Goal: Task Accomplishment & Management: Manage account settings

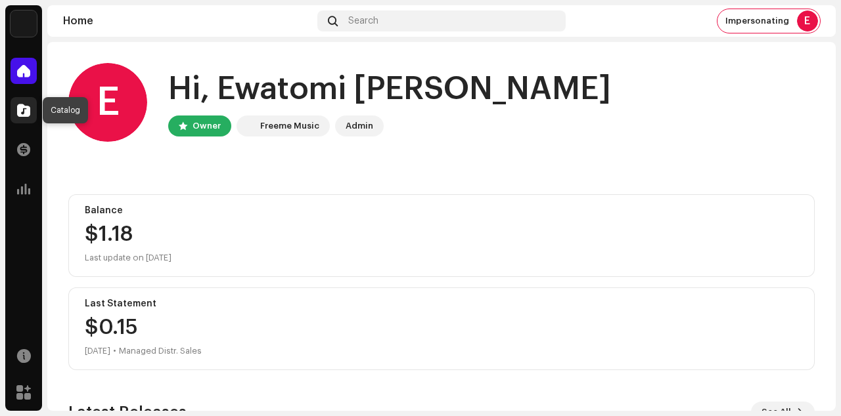
click at [24, 108] on span at bounding box center [23, 110] width 13 height 11
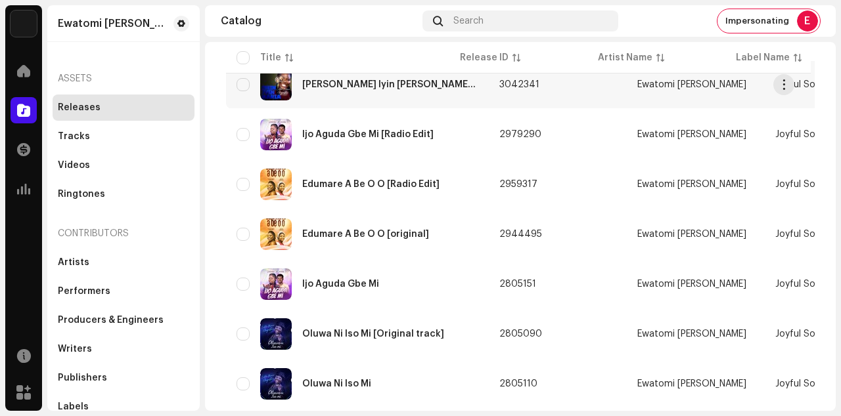
scroll to position [447, 0]
click at [360, 93] on div "[PERSON_NAME] Iyin [PERSON_NAME] [Original]" at bounding box center [357, 84] width 242 height 32
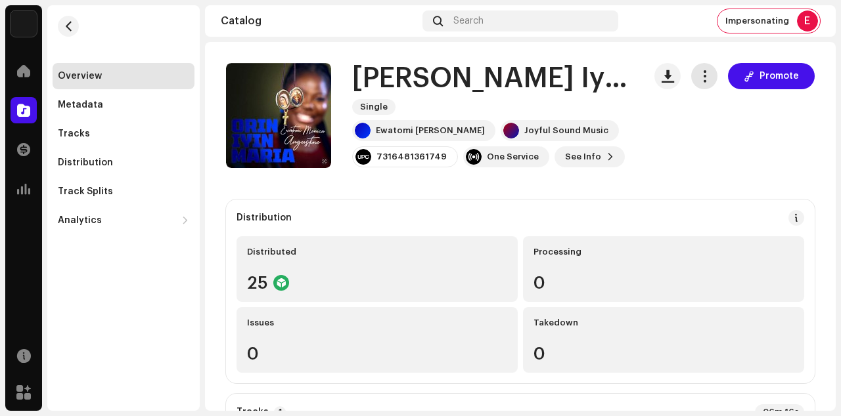
click at [701, 79] on span "button" at bounding box center [704, 76] width 12 height 11
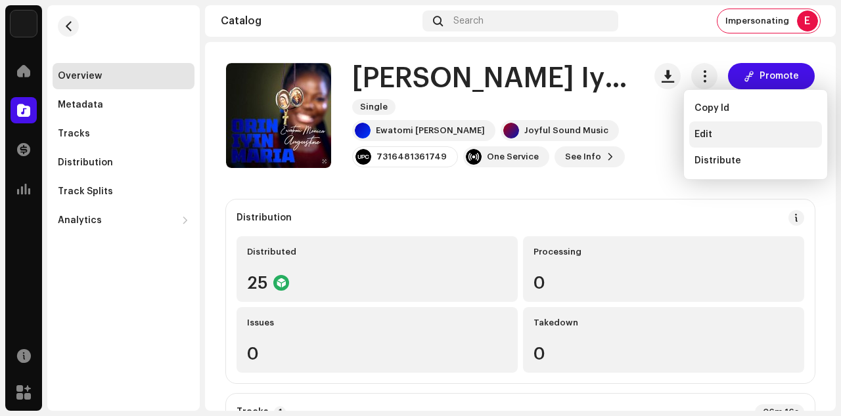
click at [704, 137] on span "Edit" at bounding box center [703, 134] width 18 height 11
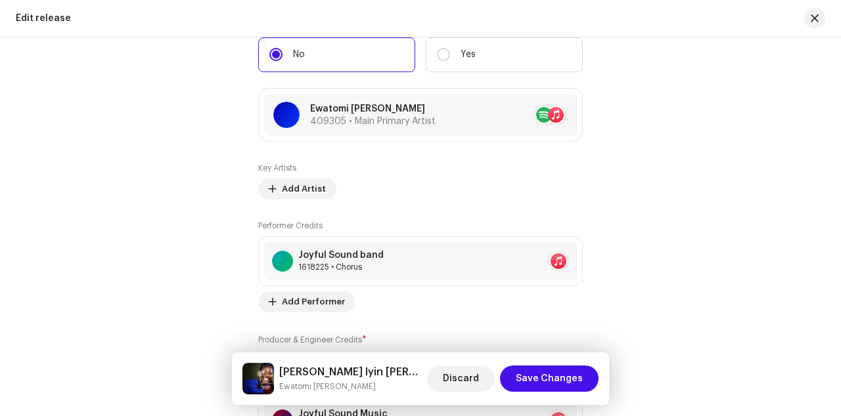
scroll to position [1202, 0]
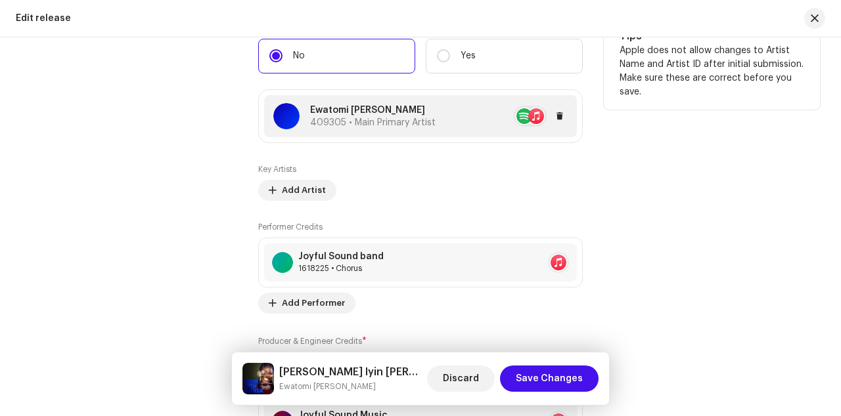
click at [537, 121] on re-a-table-artist-ids at bounding box center [530, 116] width 33 height 21
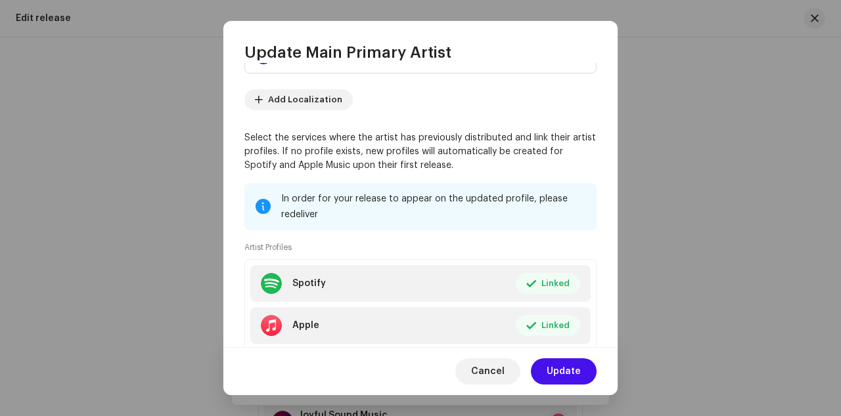
scroll to position [142, 0]
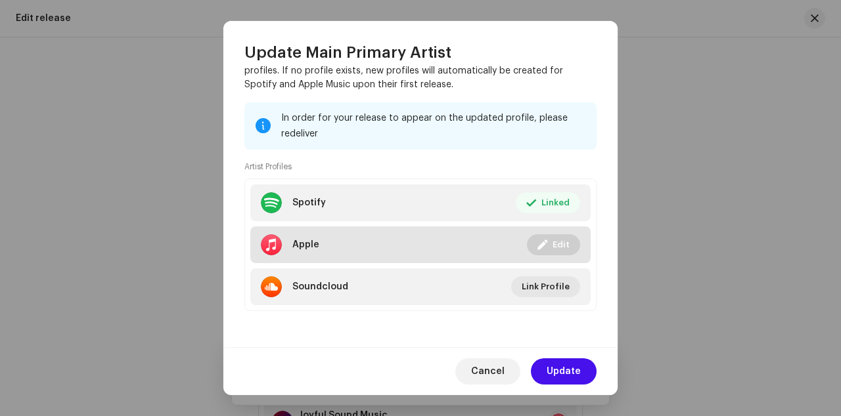
click at [451, 254] on li "Apple Linked Edit" at bounding box center [420, 245] width 340 height 37
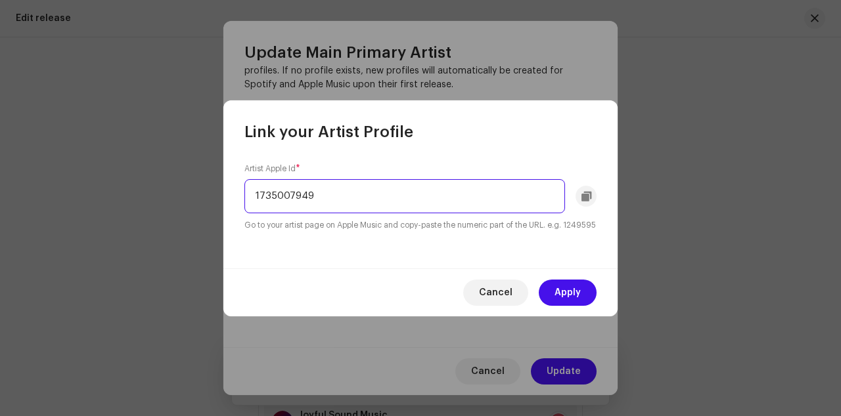
drag, startPoint x: 334, startPoint y: 189, endPoint x: 238, endPoint y: 175, distance: 97.4
click at [244, 179] on input "1735007949" at bounding box center [404, 196] width 321 height 34
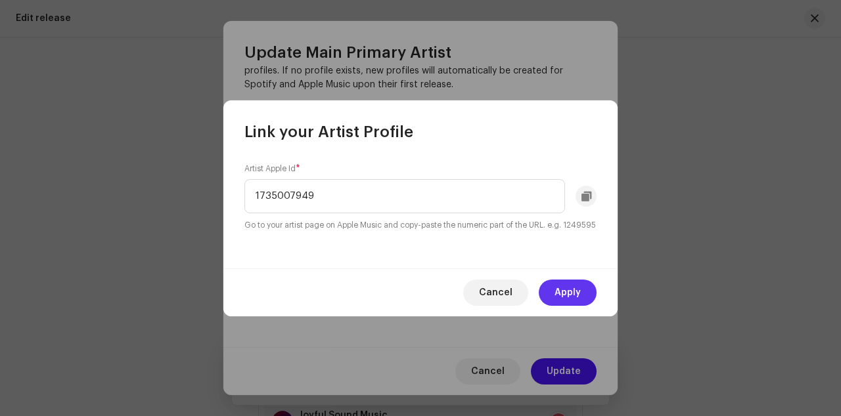
click at [562, 292] on span "Apply" at bounding box center [567, 293] width 26 height 26
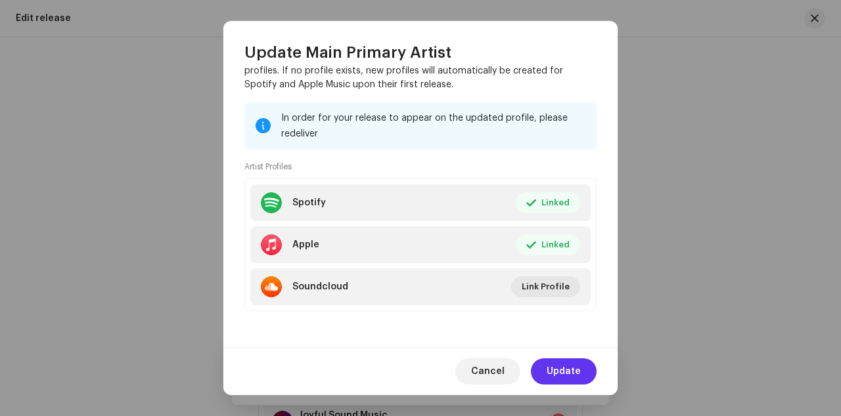
click at [548, 370] on button "Update" at bounding box center [564, 372] width 66 height 26
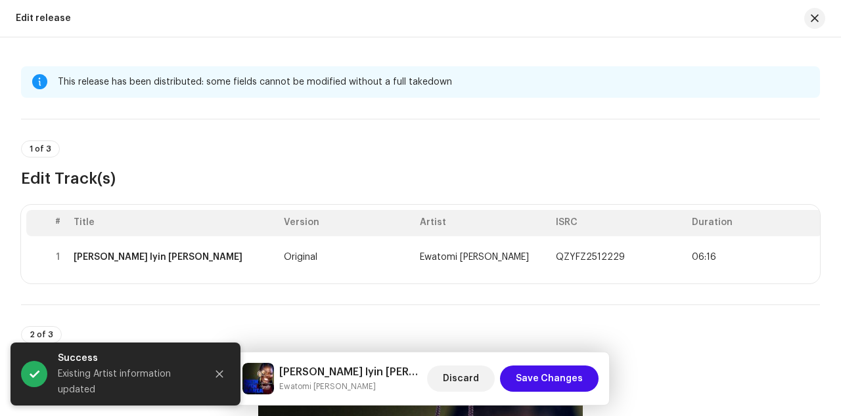
scroll to position [0, 0]
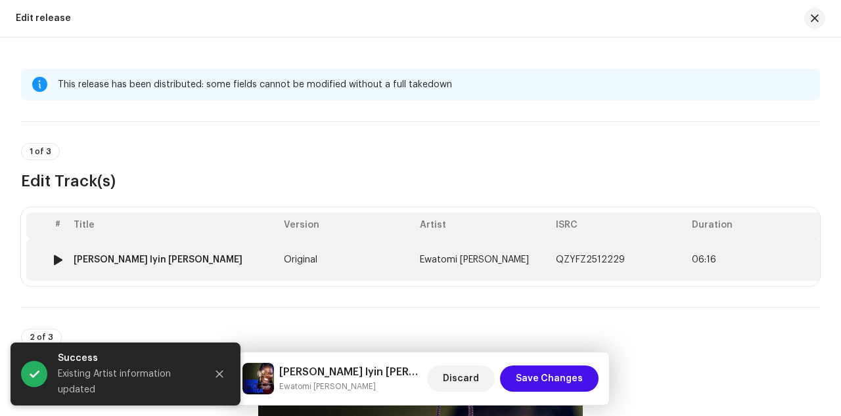
click at [262, 255] on td "[PERSON_NAME] Iyin [PERSON_NAME]" at bounding box center [173, 260] width 210 height 42
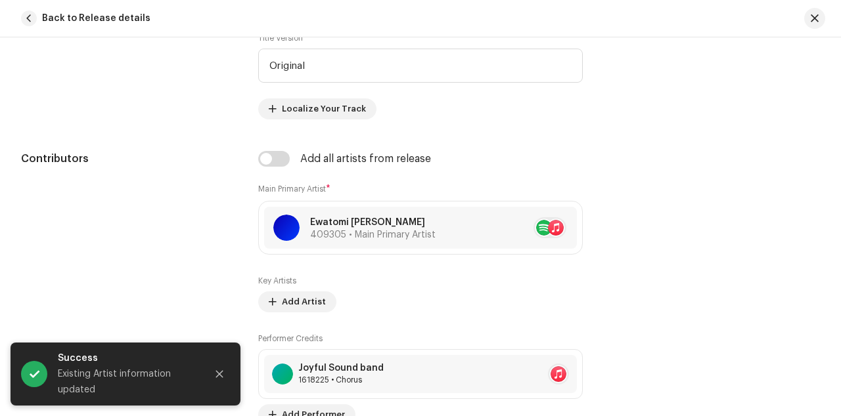
scroll to position [751, 0]
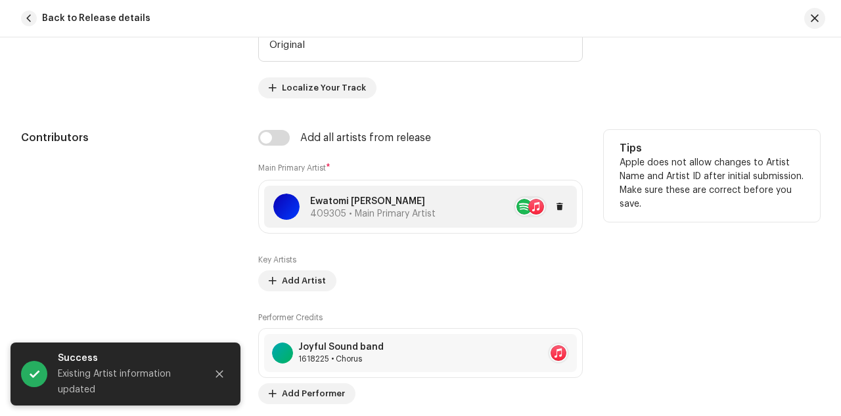
click at [522, 211] on re-a-table-artist-ids at bounding box center [530, 206] width 33 height 21
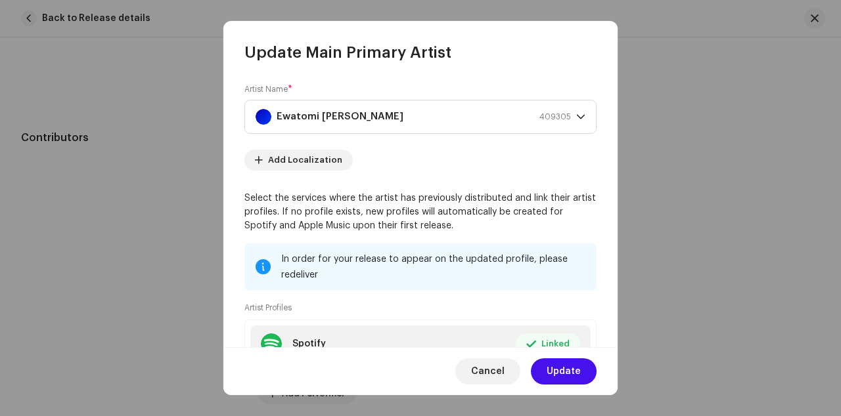
scroll to position [142, 0]
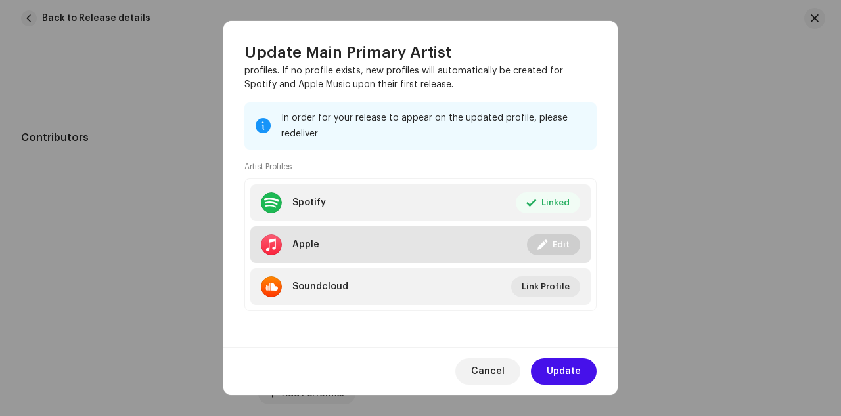
click at [541, 242] on button "Edit" at bounding box center [553, 244] width 53 height 21
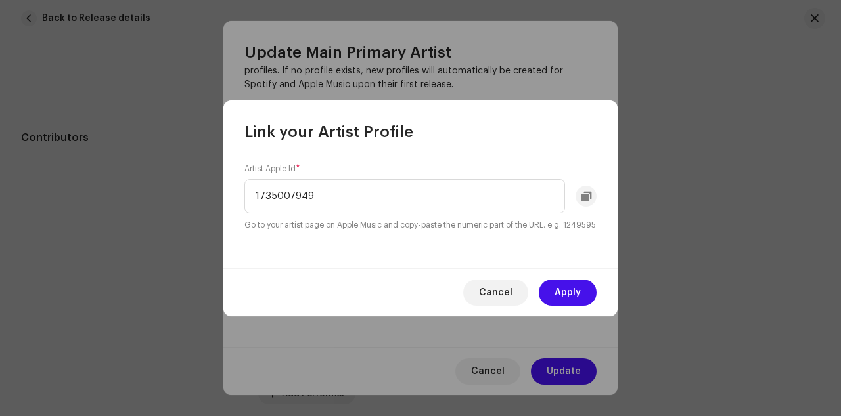
drag, startPoint x: 350, startPoint y: 200, endPoint x: 229, endPoint y: 174, distance: 124.3
click at [244, 179] on input "1735007949" at bounding box center [404, 196] width 321 height 34
click at [545, 296] on button "Apply" at bounding box center [568, 293] width 58 height 26
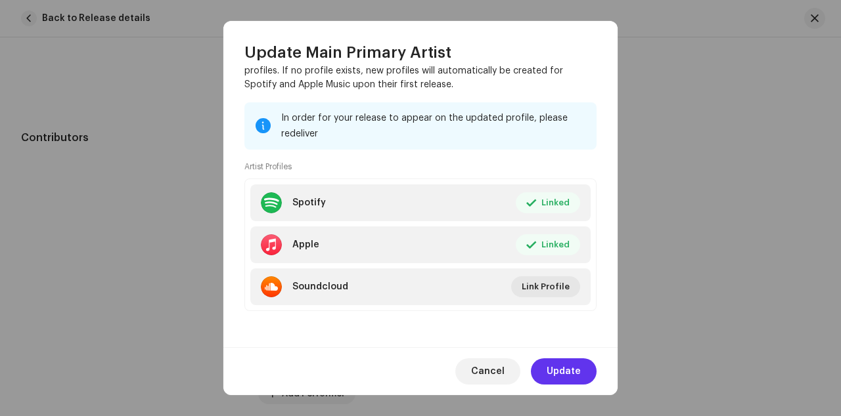
click at [564, 367] on span "Update" at bounding box center [563, 372] width 34 height 26
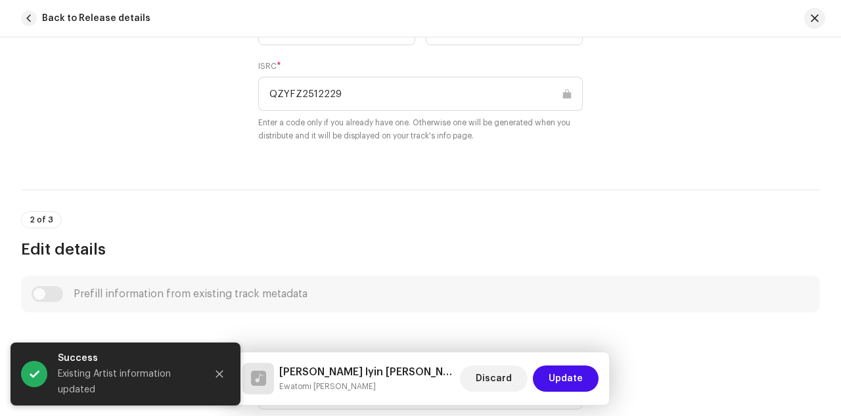
scroll to position [0, 0]
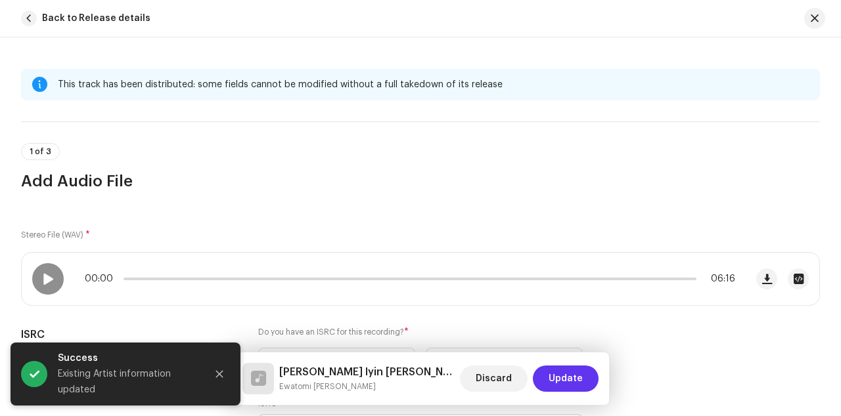
click at [561, 372] on span "Update" at bounding box center [565, 379] width 34 height 26
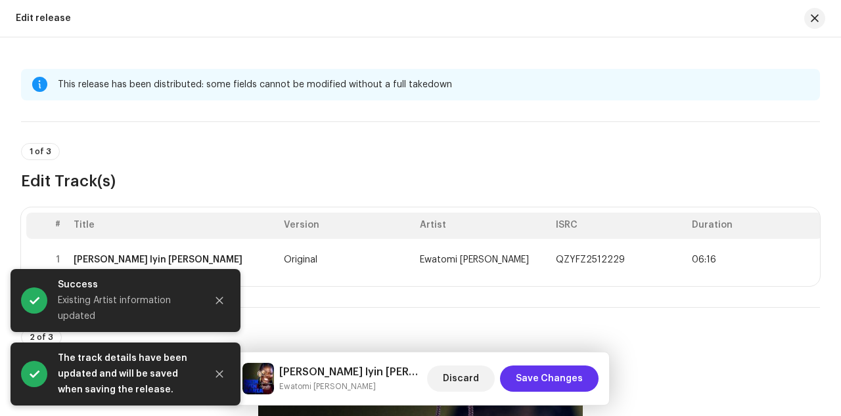
click at [537, 374] on span "Save Changes" at bounding box center [549, 379] width 67 height 26
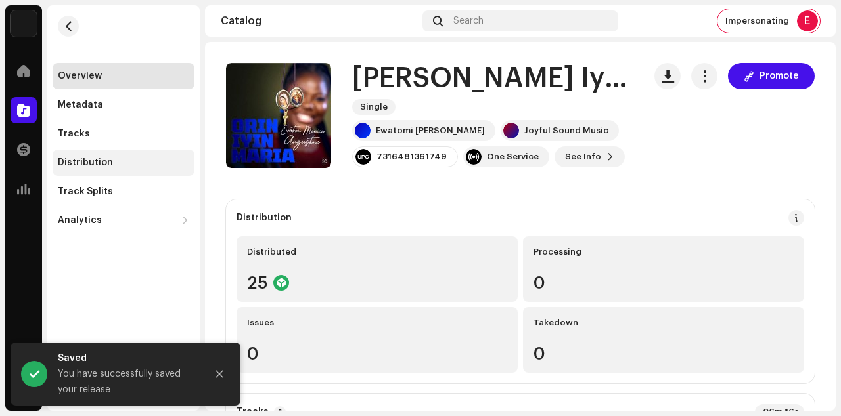
click at [90, 166] on div "Distribution" at bounding box center [85, 163] width 55 height 11
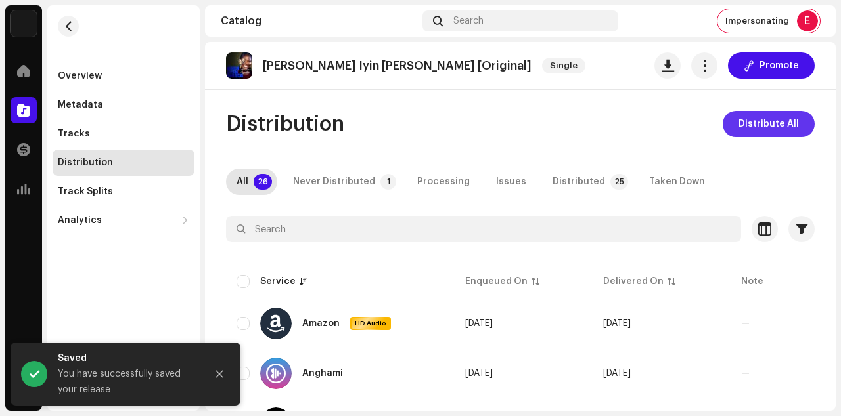
click at [773, 128] on span "Distribute All" at bounding box center [768, 124] width 60 height 26
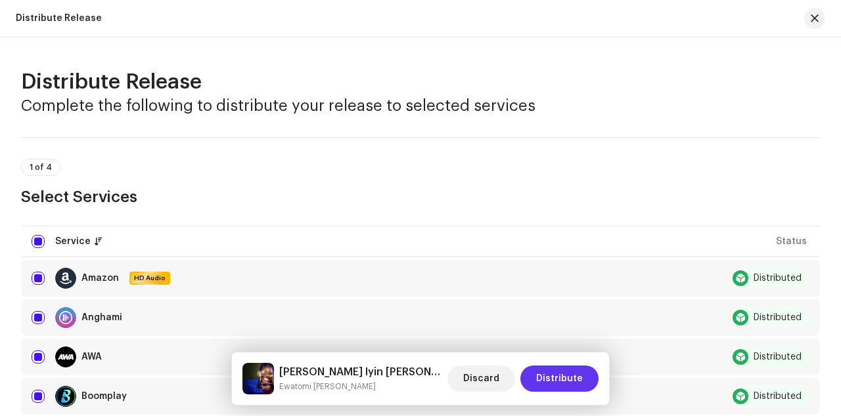
click at [537, 376] on button "Distribute" at bounding box center [559, 379] width 78 height 26
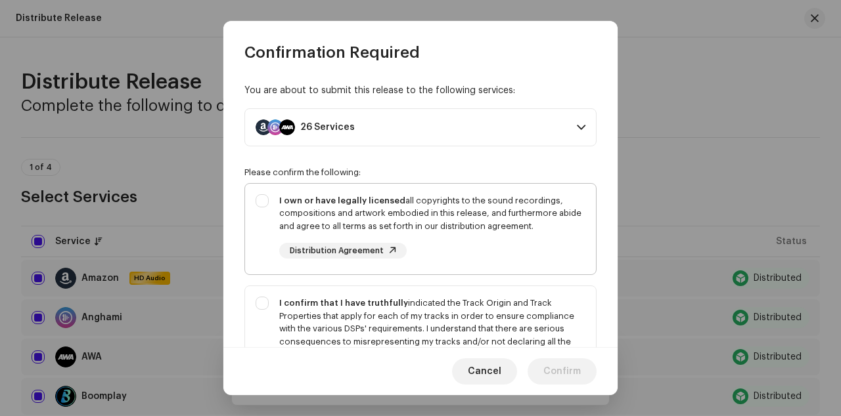
click at [266, 241] on div "I own or have legally licensed all copyrights to the sound recordings, composit…" at bounding box center [420, 227] width 351 height 86
checkbox input "true"
click at [265, 314] on div "I confirm that I have truthfully indicated the Track Origin and Track Propertie…" at bounding box center [420, 342] width 351 height 112
checkbox input "true"
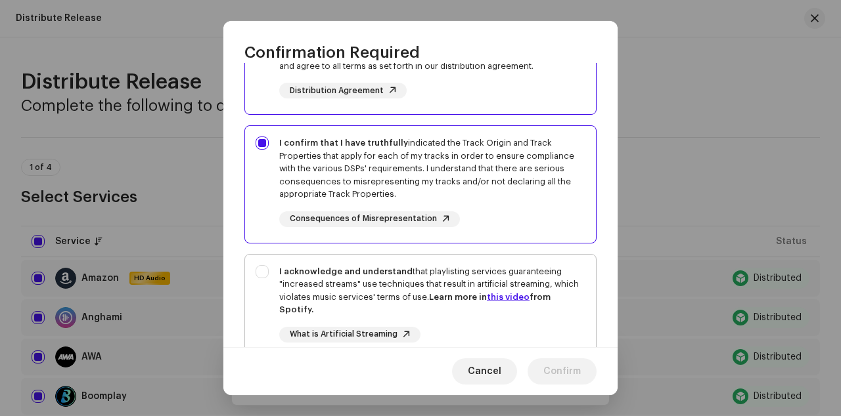
scroll to position [175, 0]
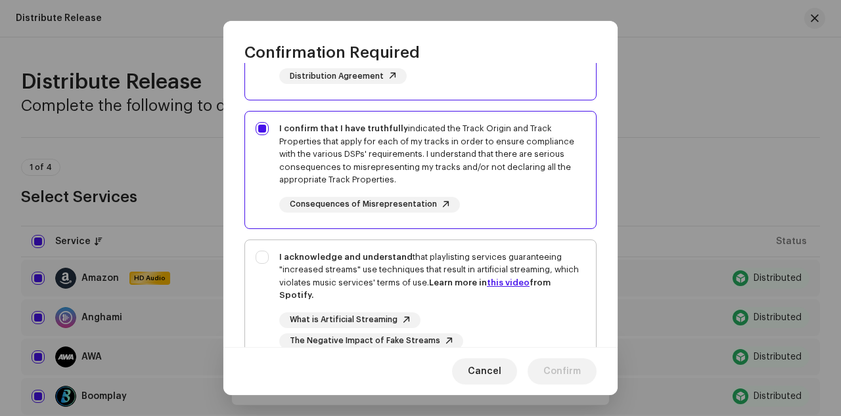
click at [267, 261] on div "I acknowledge and understand that playlisting services guaranteeing "increased …" at bounding box center [420, 300] width 351 height 120
checkbox input "true"
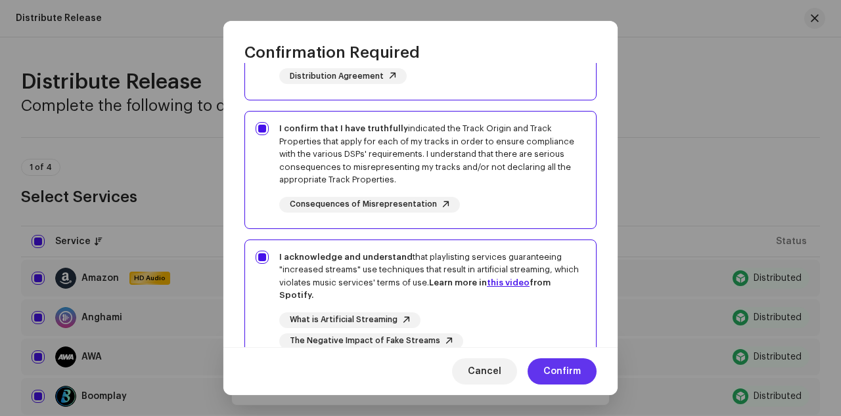
click at [550, 363] on span "Confirm" at bounding box center [561, 372] width 37 height 26
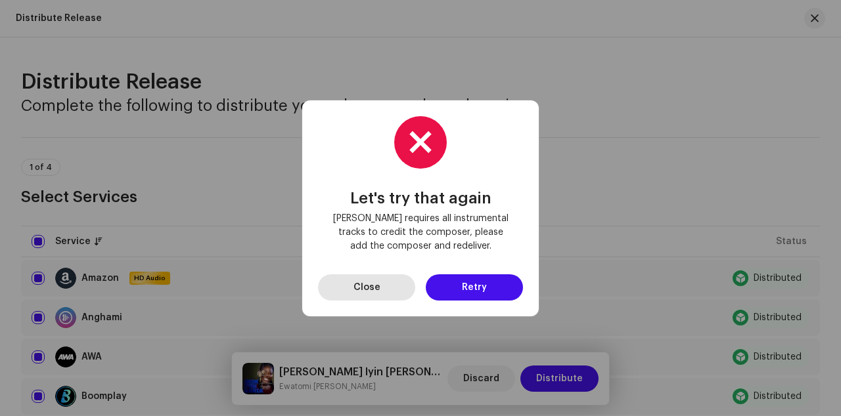
click at [372, 287] on span "Close" at bounding box center [366, 288] width 27 height 26
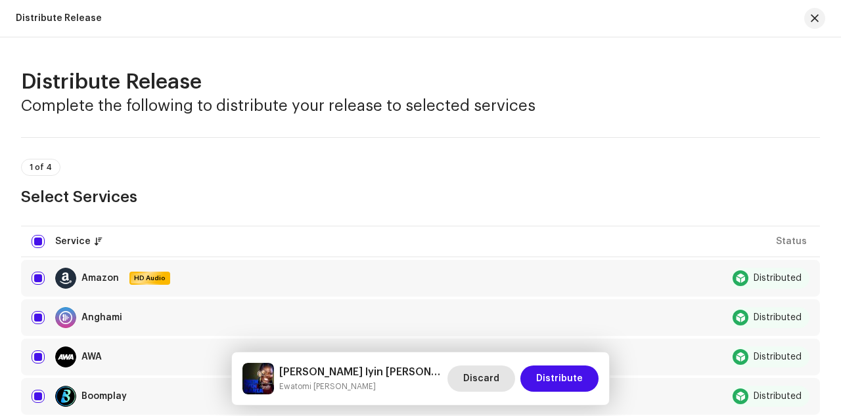
click at [494, 373] on span "Discard" at bounding box center [481, 379] width 36 height 26
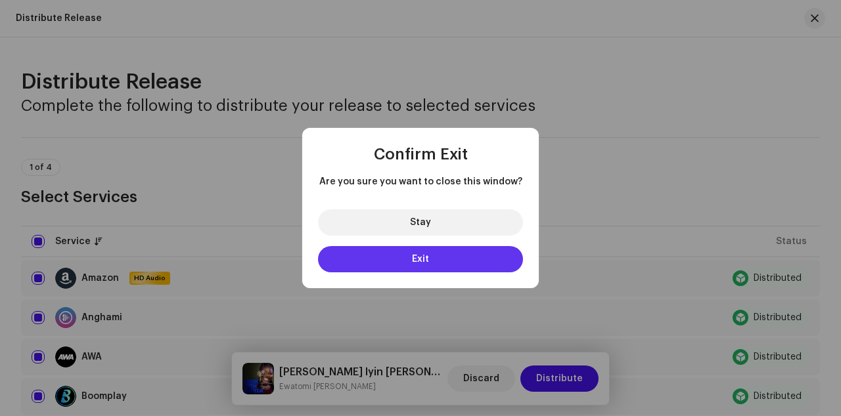
click at [437, 259] on button "Exit" at bounding box center [420, 259] width 205 height 26
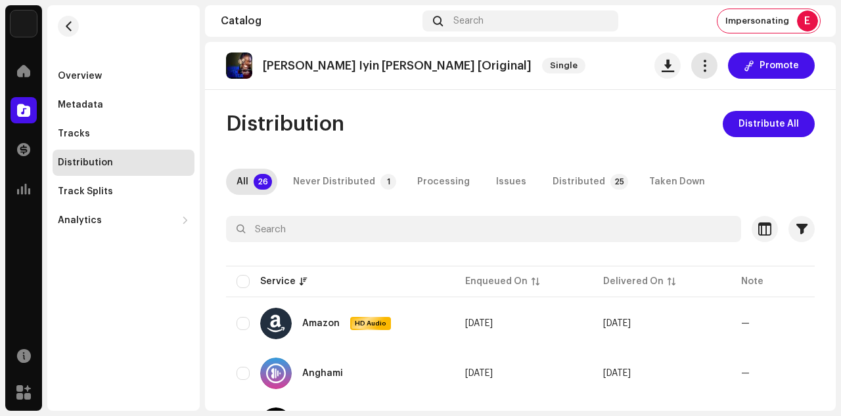
click at [698, 61] on span "button" at bounding box center [704, 65] width 12 height 11
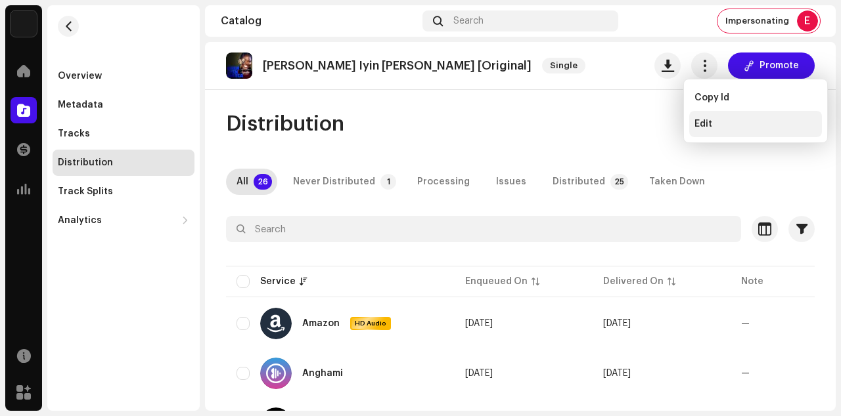
click at [712, 132] on div "Edit" at bounding box center [755, 124] width 133 height 26
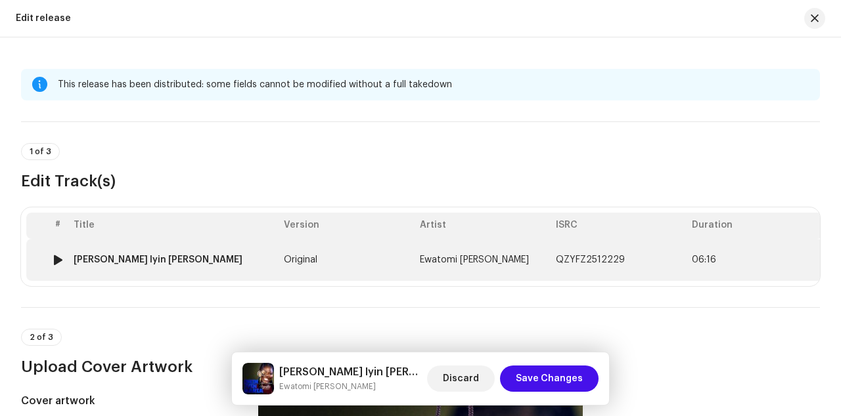
click at [343, 253] on td "Original" at bounding box center [346, 260] width 136 height 42
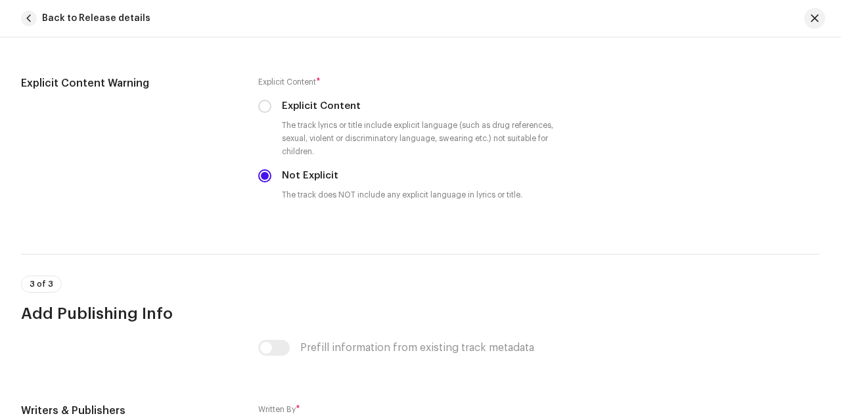
scroll to position [2681, 0]
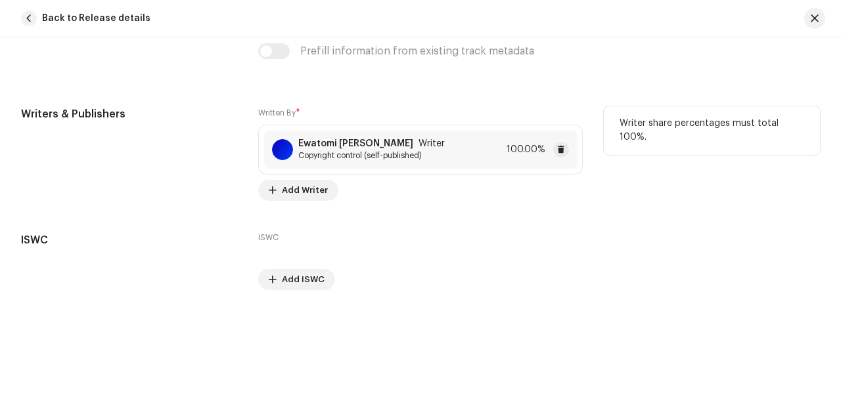
click at [353, 135] on div "Ewatomi [PERSON_NAME] Writer Copyright control (self-published) 100.00%" at bounding box center [420, 150] width 313 height 38
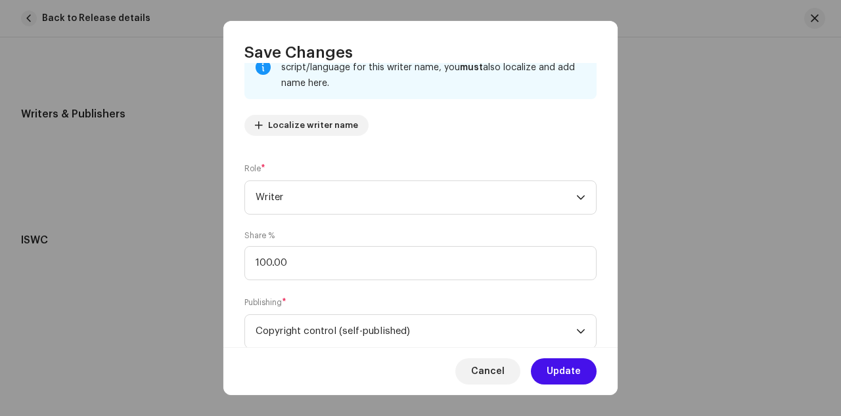
scroll to position [145, 0]
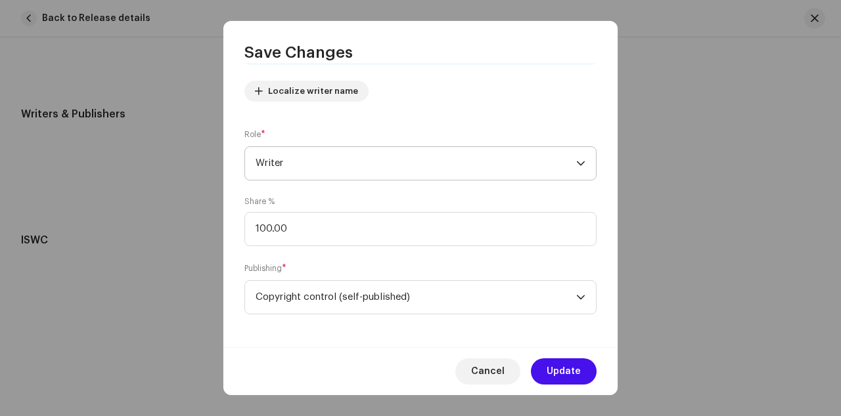
click at [320, 168] on span "Writer" at bounding box center [416, 163] width 321 height 33
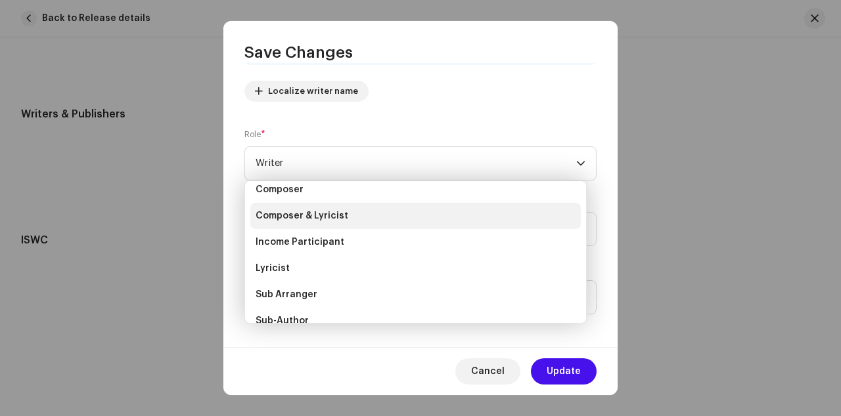
click at [298, 218] on span "Composer & Lyricist" at bounding box center [302, 216] width 93 height 13
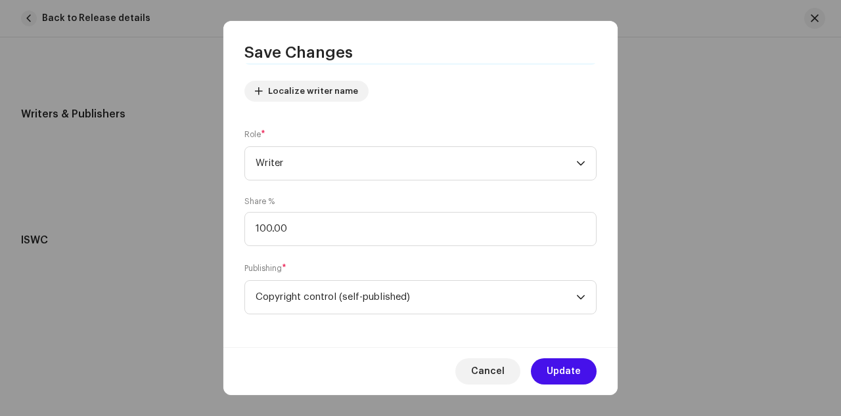
scroll to position [126, 0]
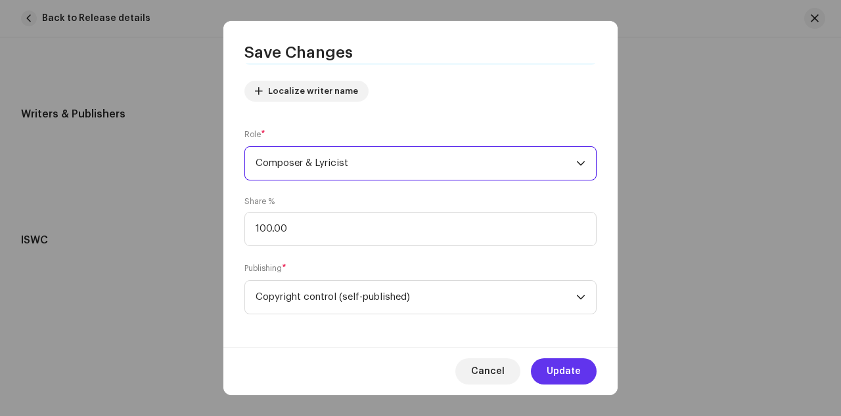
click at [571, 372] on span "Update" at bounding box center [563, 372] width 34 height 26
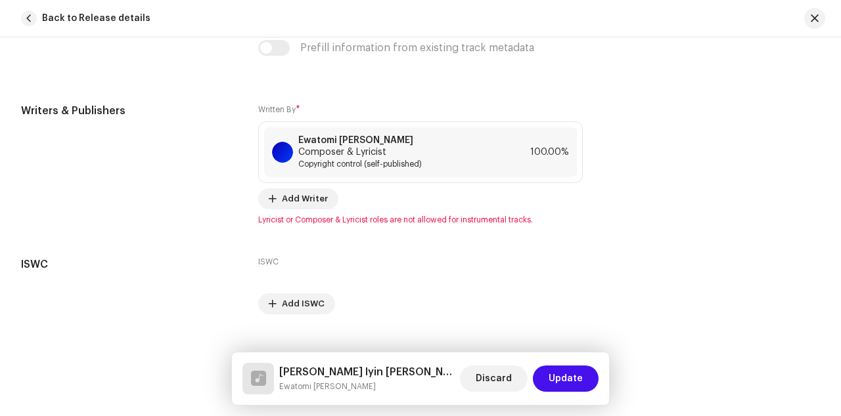
click at [571, 372] on span "Update" at bounding box center [565, 379] width 34 height 26
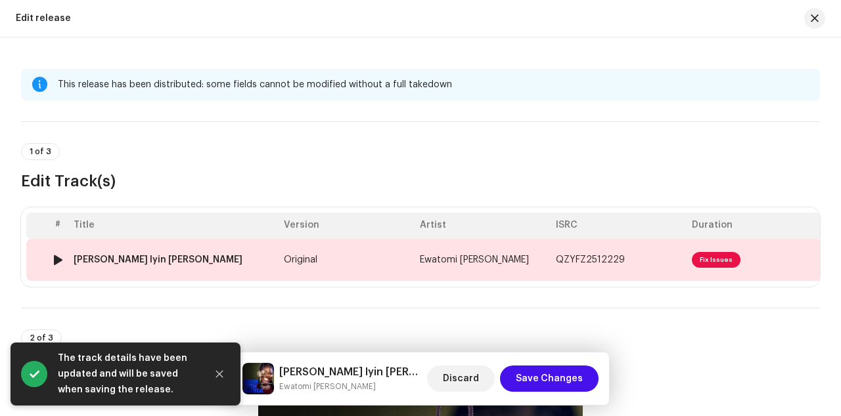
click at [391, 261] on td "Original" at bounding box center [346, 260] width 136 height 42
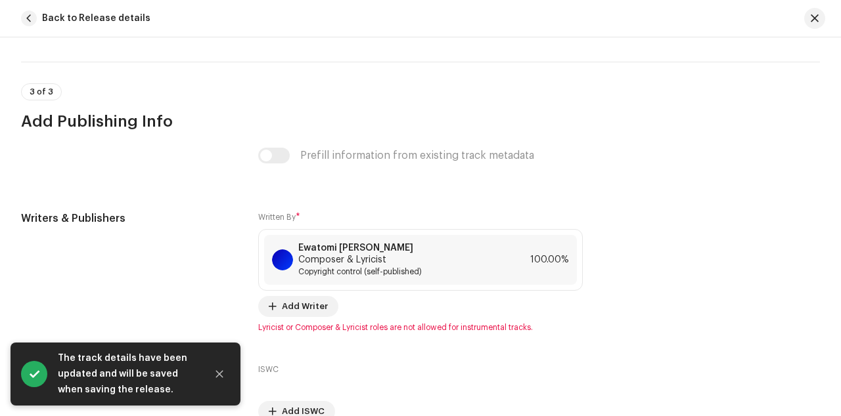
scroll to position [2709, 0]
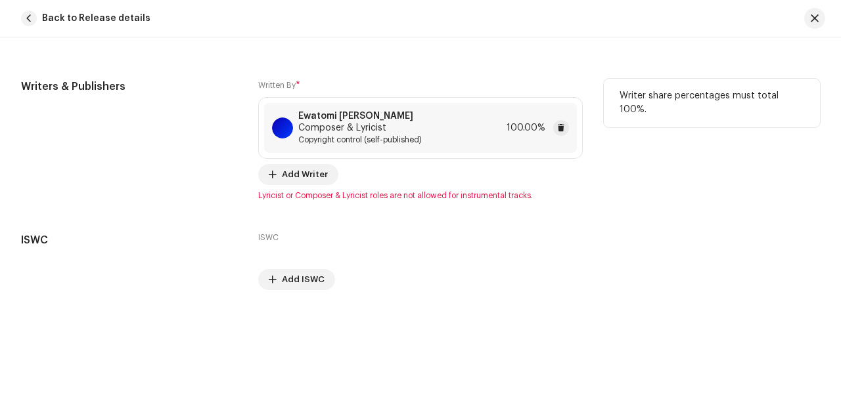
click at [397, 141] on span "Copyright control (self-published)" at bounding box center [399, 140] width 203 height 11
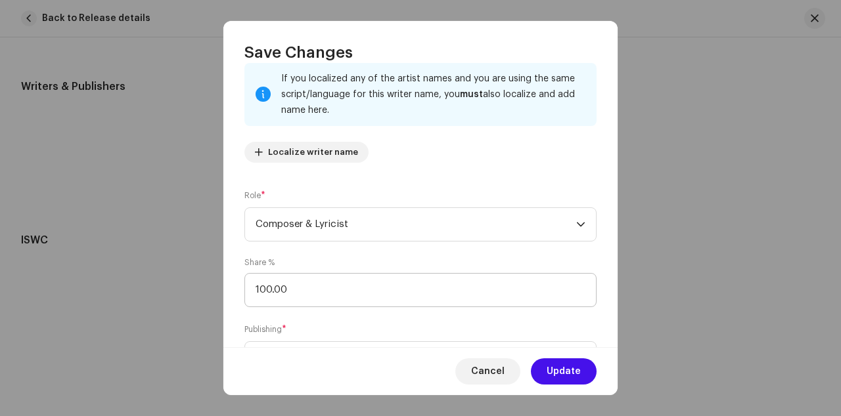
scroll to position [107, 0]
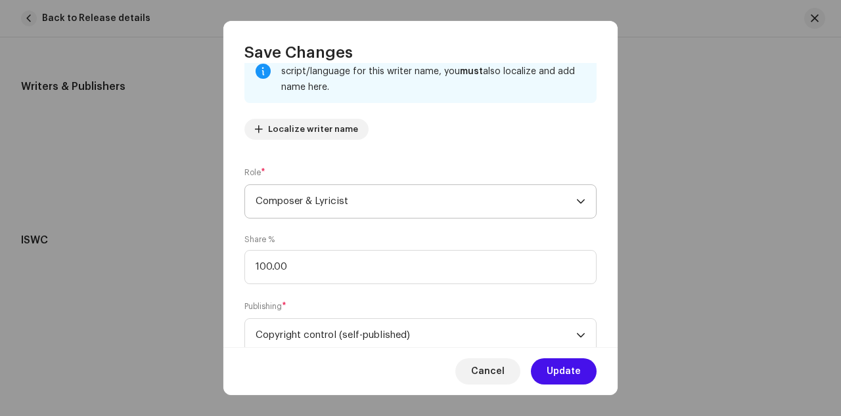
click at [352, 204] on span "Composer & Lyricist" at bounding box center [416, 201] width 321 height 33
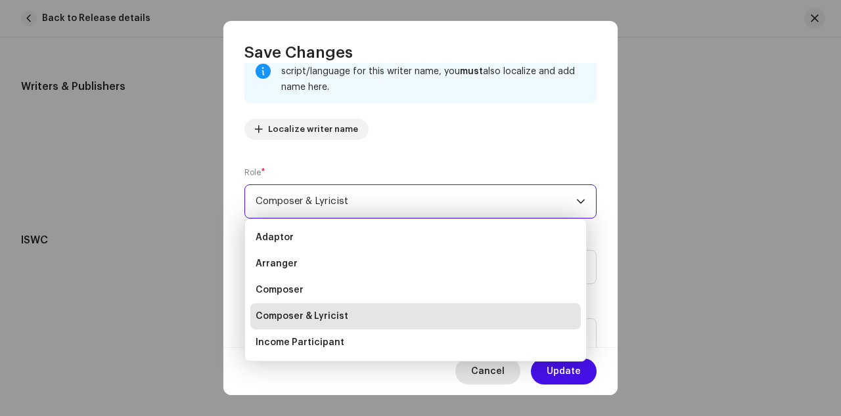
scroll to position [21, 0]
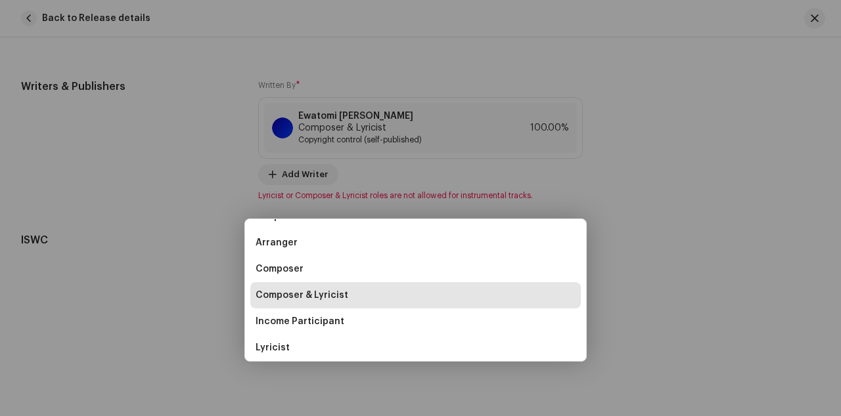
click at [656, 251] on div "Save Changes Writer Name ( MUST be a person's name and not an artist name) * [P…" at bounding box center [420, 208] width 841 height 416
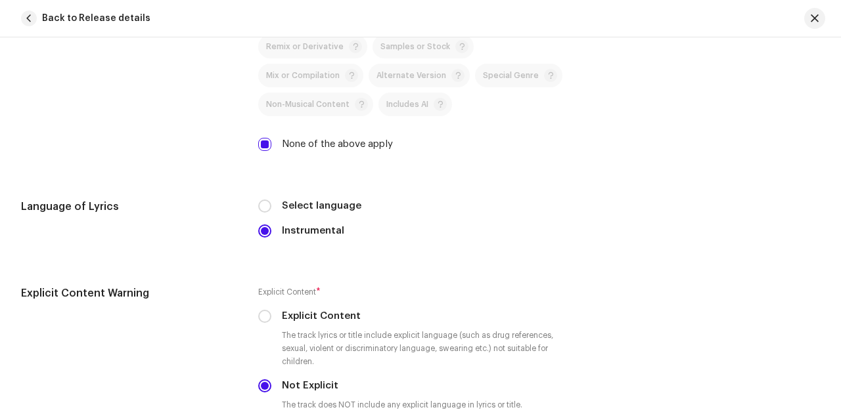
scroll to position [2187, 0]
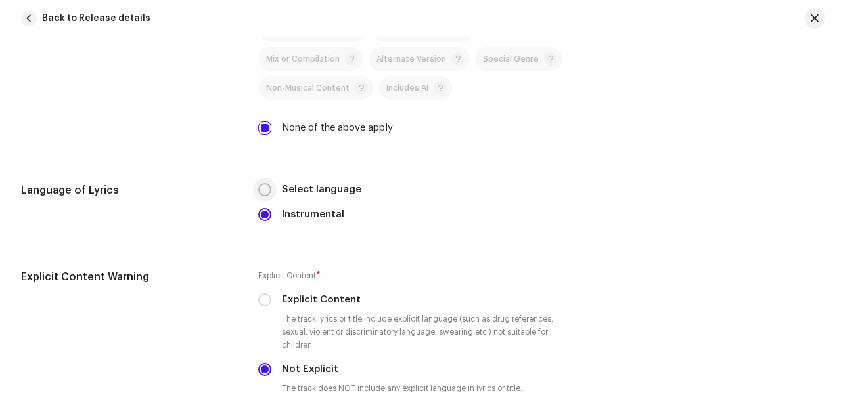
click at [265, 191] on input "Select language" at bounding box center [264, 189] width 13 height 13
radio input "true"
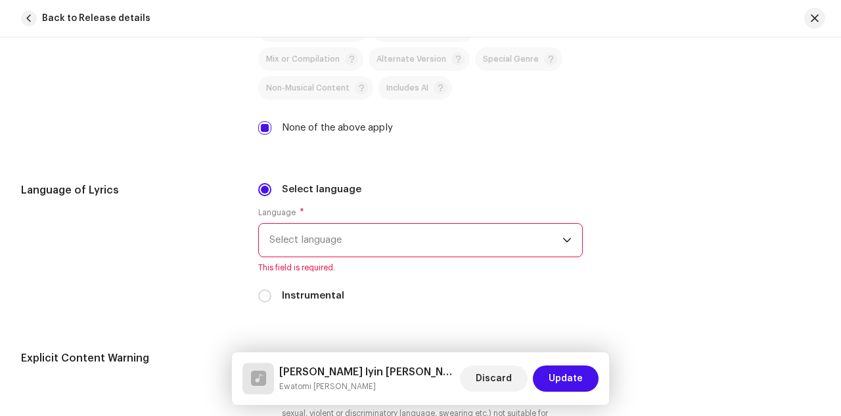
click at [317, 243] on span "Select language" at bounding box center [415, 240] width 293 height 33
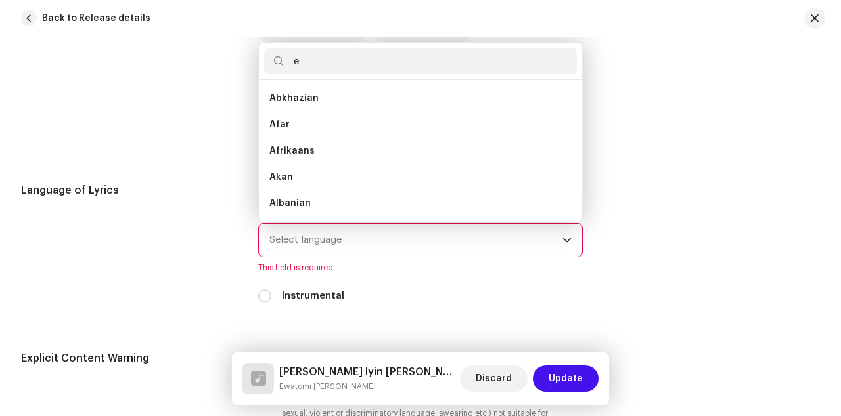
scroll to position [5, 0]
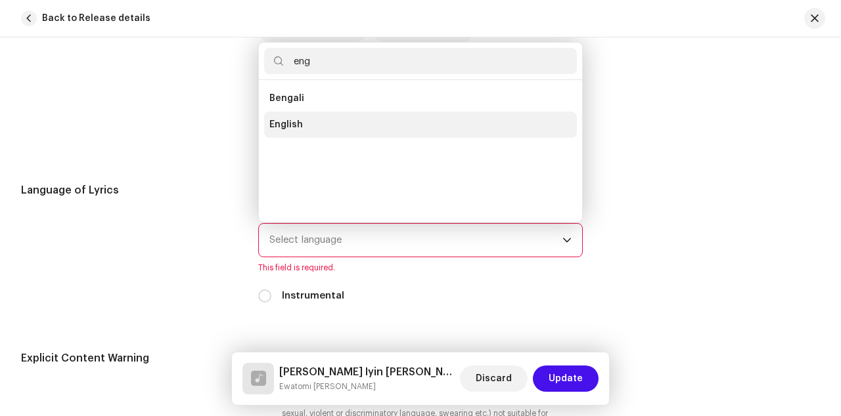
type input "eng"
click at [343, 127] on li "English" at bounding box center [420, 125] width 313 height 26
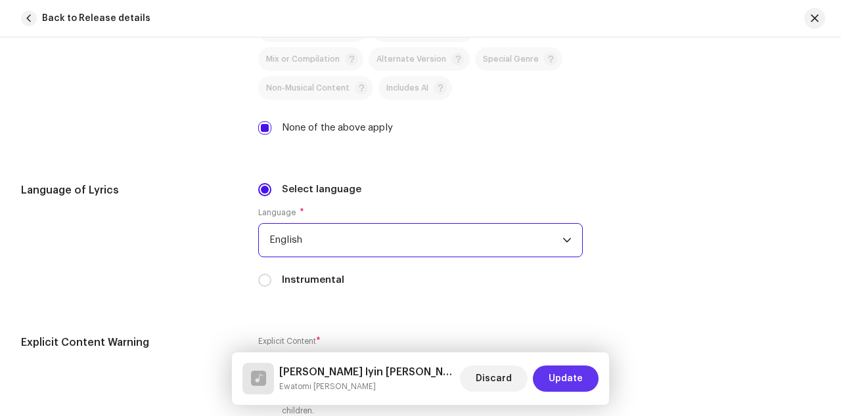
click at [570, 370] on span "Update" at bounding box center [565, 379] width 34 height 26
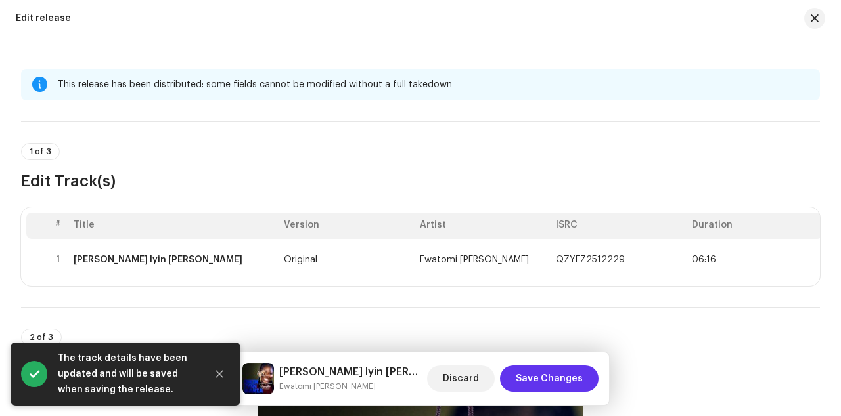
click at [518, 380] on button "Save Changes" at bounding box center [549, 379] width 99 height 26
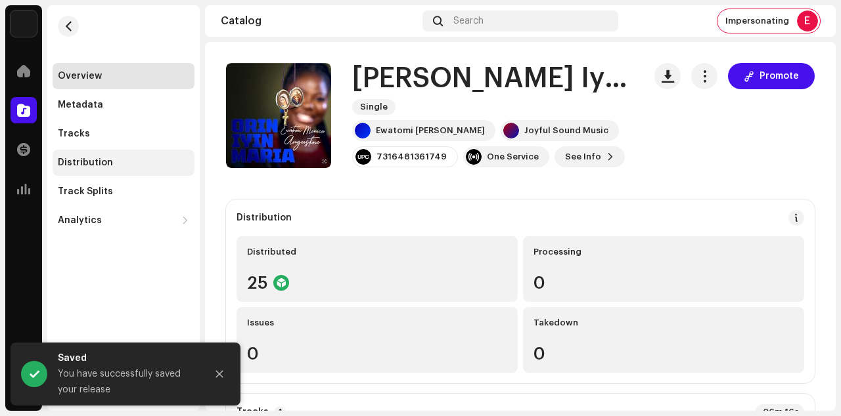
click at [106, 167] on div "Distribution" at bounding box center [85, 163] width 55 height 11
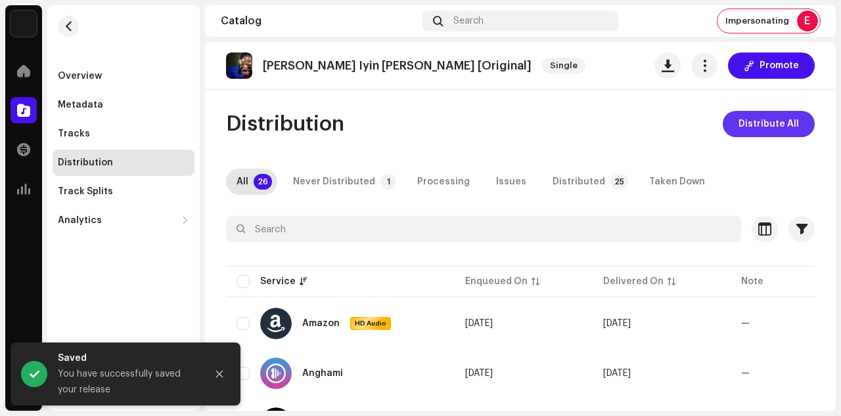
click at [744, 127] on span "Distribute All" at bounding box center [768, 124] width 60 height 26
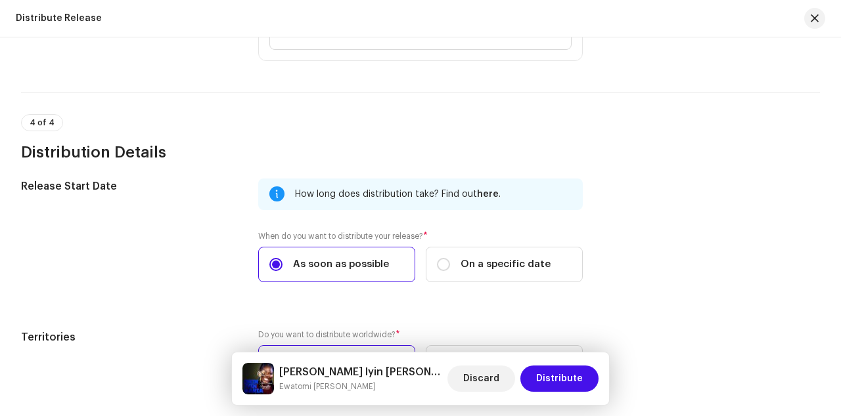
scroll to position [2067, 0]
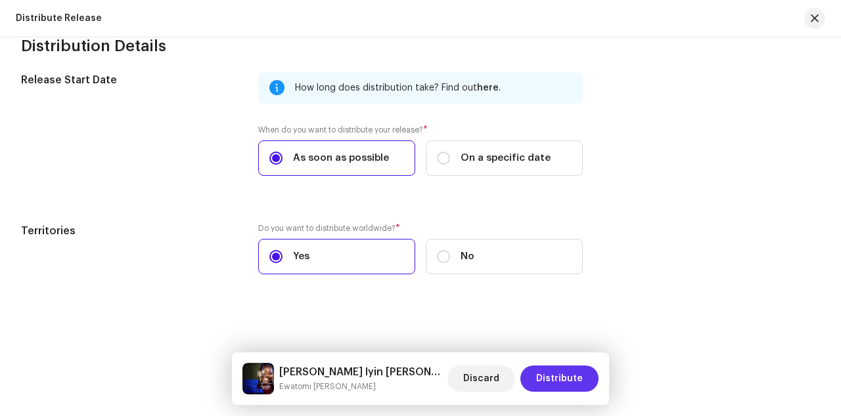
click at [543, 382] on span "Distribute" at bounding box center [559, 379] width 47 height 26
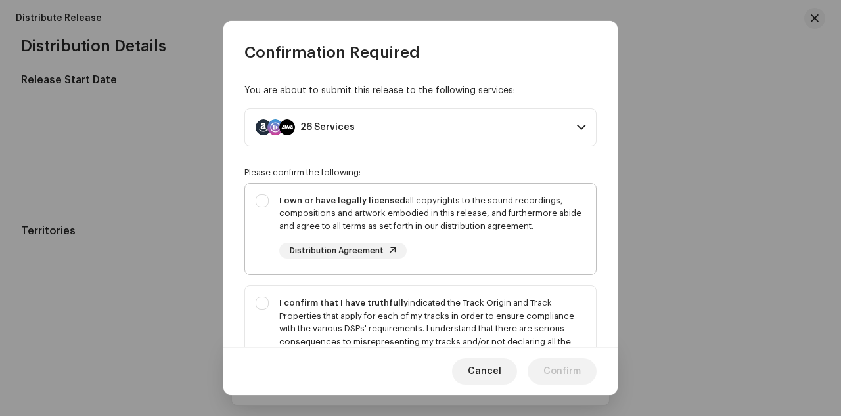
click at [269, 210] on div "I own or have legally licensed all copyrights to the sound recordings, composit…" at bounding box center [420, 227] width 351 height 86
checkbox input "true"
click at [265, 313] on div "I confirm that I have truthfully indicated the Track Origin and Track Propertie…" at bounding box center [420, 342] width 351 height 112
checkbox input "true"
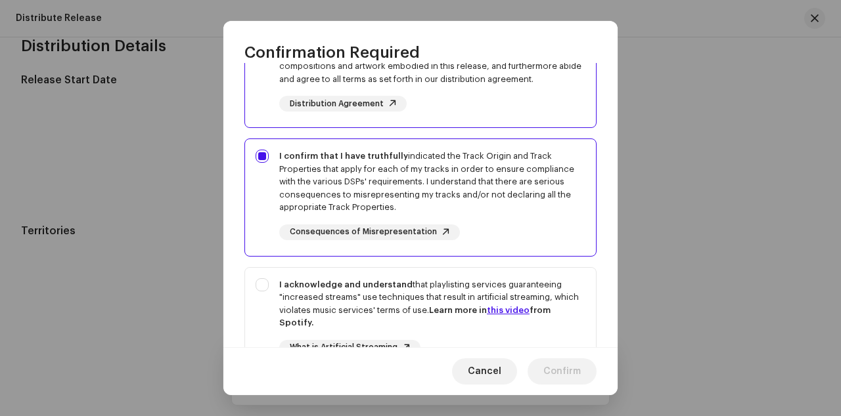
scroll to position [282, 0]
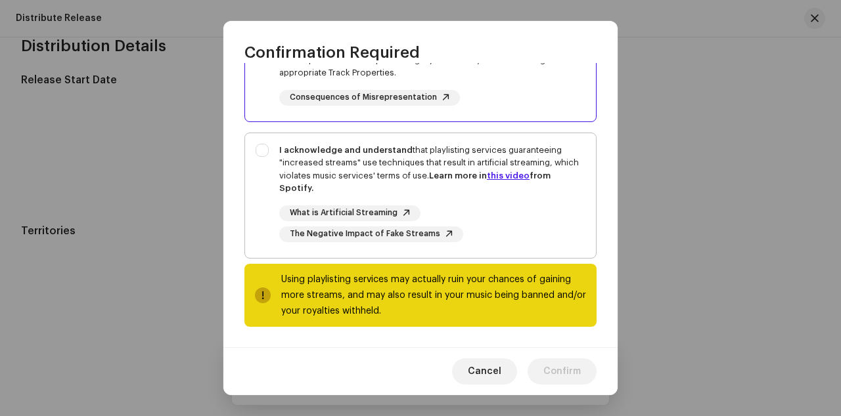
click at [262, 196] on div "I acknowledge and understand that playlisting services guaranteeing "increased …" at bounding box center [420, 193] width 351 height 120
checkbox input "true"
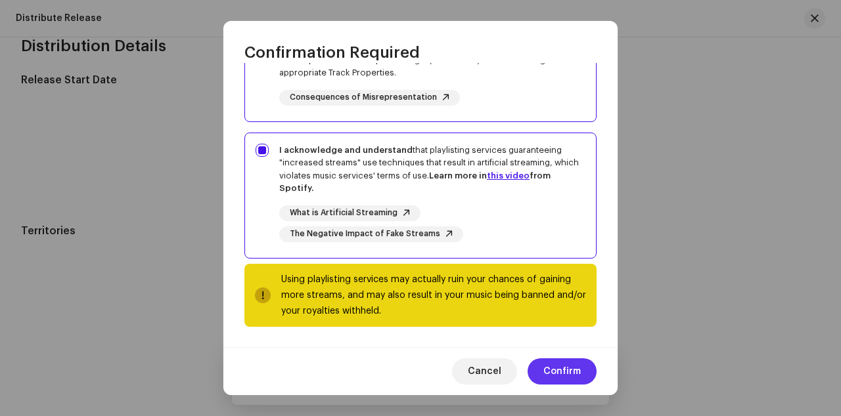
click at [546, 373] on span "Confirm" at bounding box center [561, 372] width 37 height 26
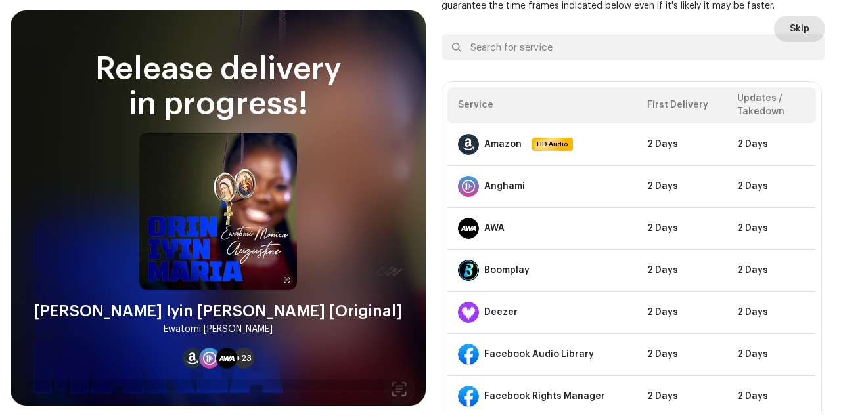
click at [790, 24] on span "Skip" at bounding box center [800, 29] width 20 height 26
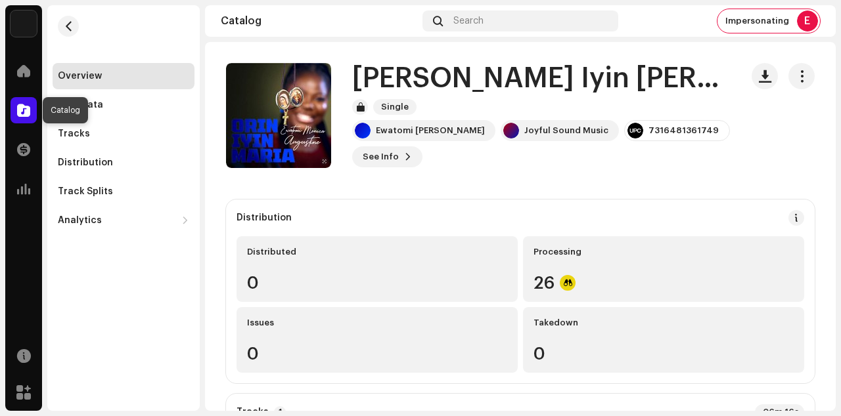
click at [24, 108] on span at bounding box center [23, 110] width 13 height 11
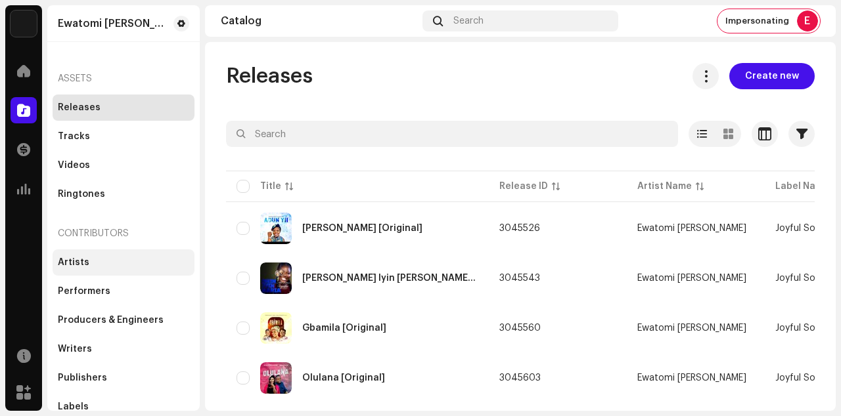
click at [80, 256] on div "Artists" at bounding box center [124, 263] width 142 height 26
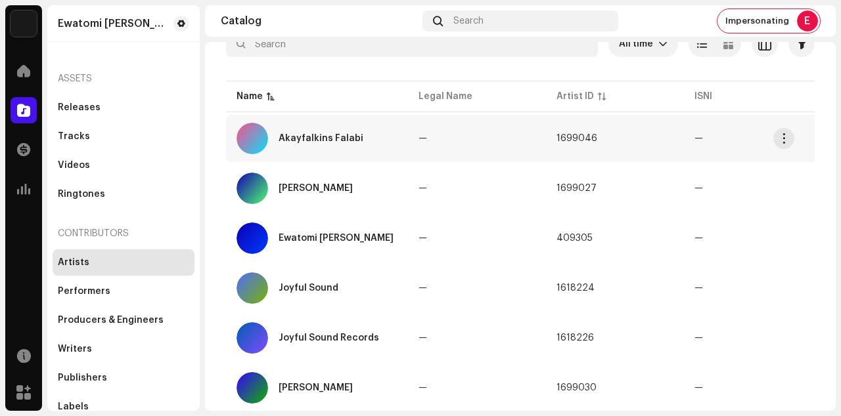
scroll to position [102, 0]
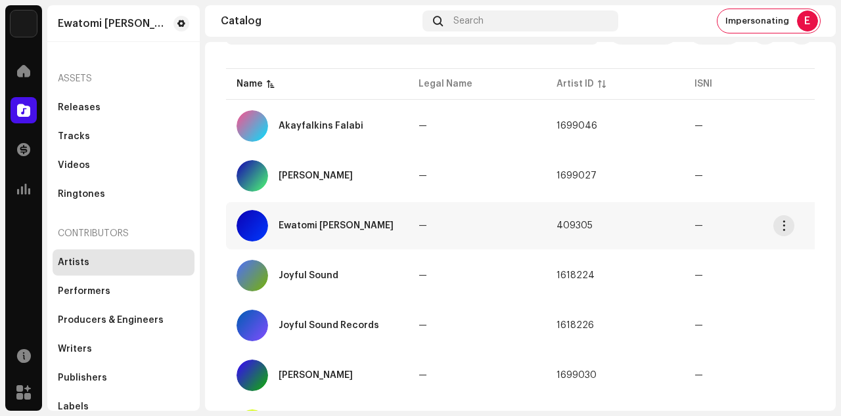
click at [439, 224] on td "—" at bounding box center [477, 225] width 138 height 47
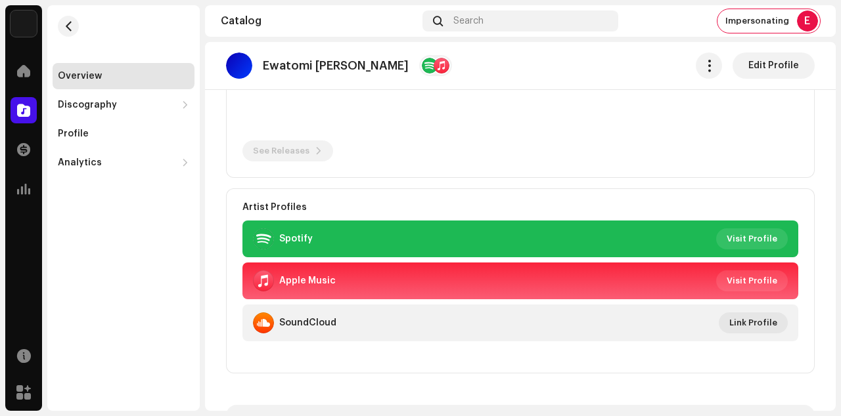
scroll to position [219, 0]
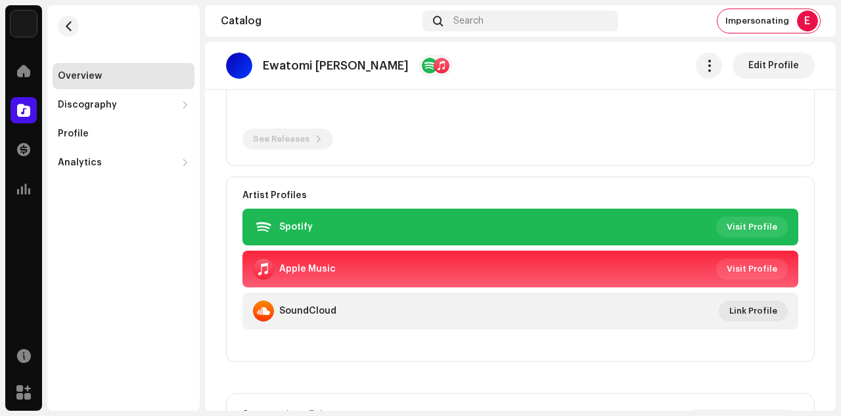
click at [734, 147] on re-o-artist-hero "Ewatomi [PERSON_NAME] Edit Profile Ewatomi [PERSON_NAME] Artist Edit Profile Ed…" at bounding box center [520, 94] width 631 height 105
click at [732, 147] on re-o-artist-hero "Ewatomi [PERSON_NAME] Edit Profile Ewatomi [PERSON_NAME] Artist Edit Profile Ed…" at bounding box center [520, 94] width 631 height 105
click at [661, 147] on re-o-artist-hero "Ewatomi [PERSON_NAME] Edit Profile Ewatomi [PERSON_NAME] Artist Edit Profile Ed…" at bounding box center [520, 94] width 631 height 105
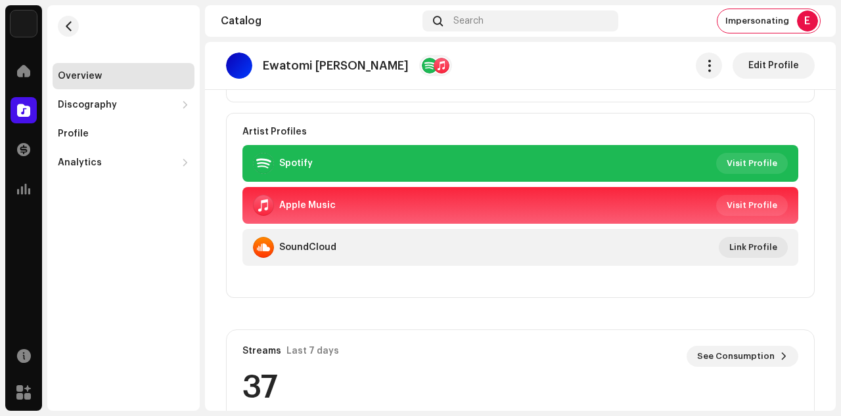
scroll to position [255, 0]
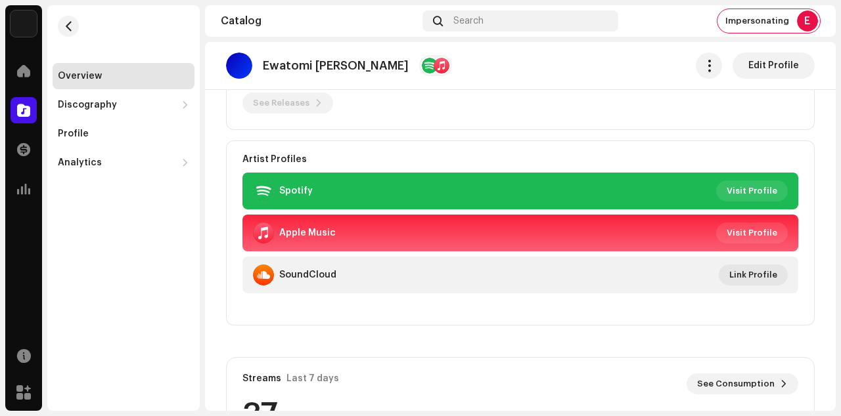
click at [738, 147] on re-o-artist-hero "Ewatomi [PERSON_NAME] Edit Profile Ewatomi [PERSON_NAME] Artist Edit Profile Ed…" at bounding box center [520, 94] width 631 height 105
click at [640, 147] on re-o-artist-hero "Ewatomi [PERSON_NAME] Edit Profile Ewatomi [PERSON_NAME] Artist Edit Profile Ed…" at bounding box center [520, 94] width 631 height 105
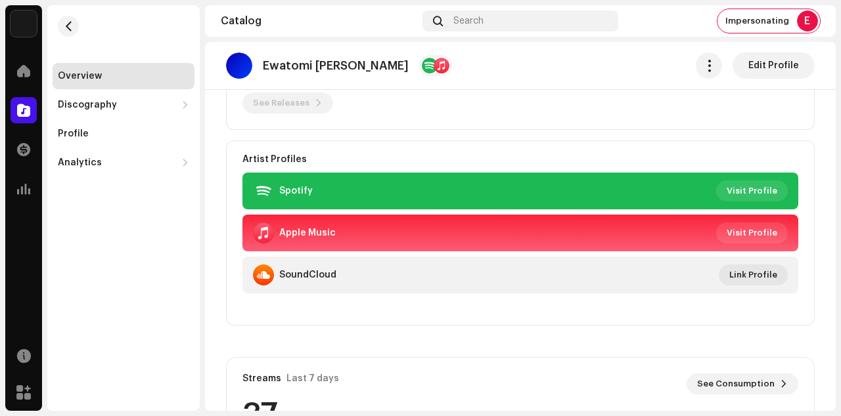
click at [640, 147] on re-o-artist-hero "Ewatomi [PERSON_NAME] Edit Profile Ewatomi [PERSON_NAME] Artist Edit Profile Ed…" at bounding box center [520, 94] width 631 height 105
click at [736, 147] on re-o-artist-hero "Ewatomi [PERSON_NAME] Edit Profile Ewatomi [PERSON_NAME] Artist Edit Profile Ed…" at bounding box center [520, 94] width 631 height 105
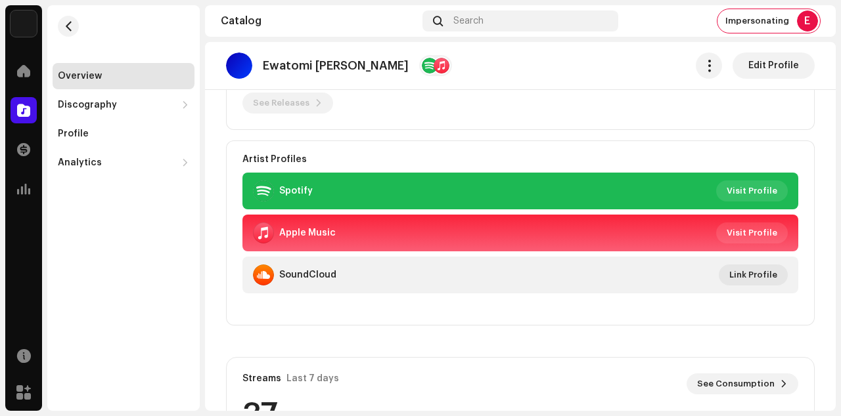
click at [736, 147] on re-o-artist-hero "Ewatomi [PERSON_NAME] Edit Profile Ewatomi [PERSON_NAME] Artist Edit Profile Ed…" at bounding box center [520, 94] width 631 height 105
click at [746, 147] on re-o-artist-hero "Ewatomi [PERSON_NAME] Edit Profile Ewatomi [PERSON_NAME] Artist Edit Profile Ed…" at bounding box center [520, 94] width 631 height 105
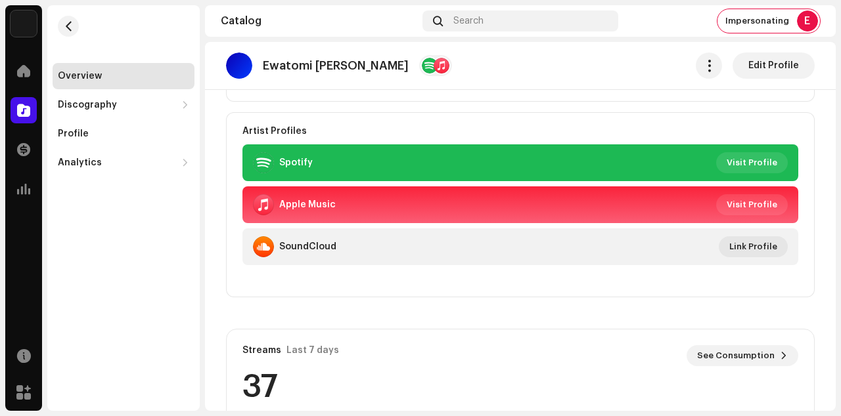
scroll to position [265, 0]
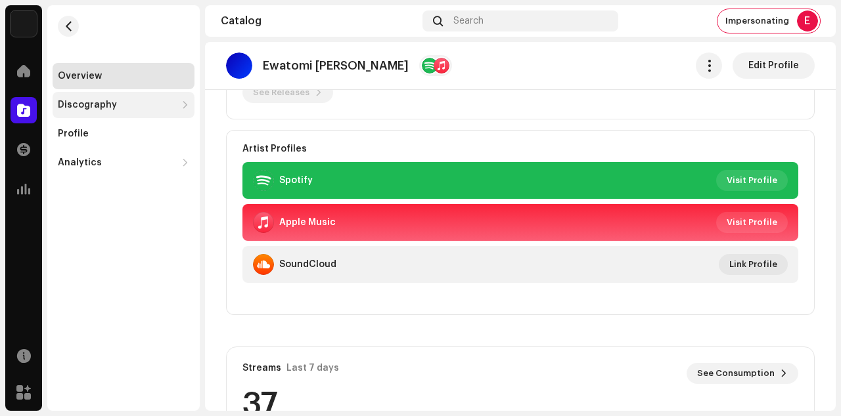
click at [91, 106] on div "Discography" at bounding box center [87, 105] width 59 height 11
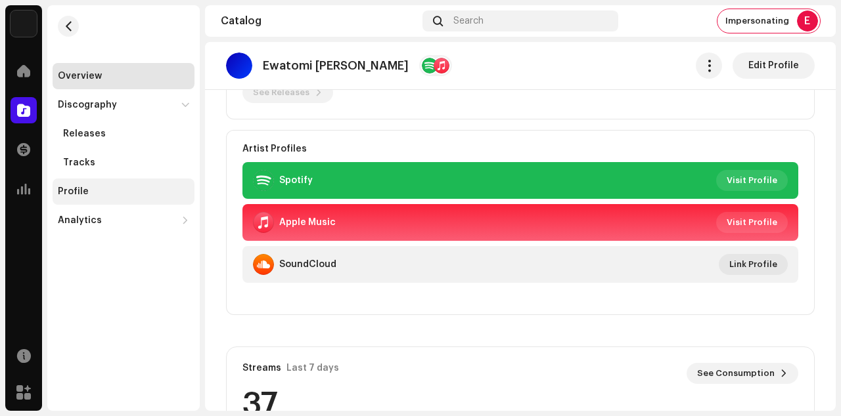
click at [74, 181] on div "Profile" at bounding box center [124, 192] width 142 height 26
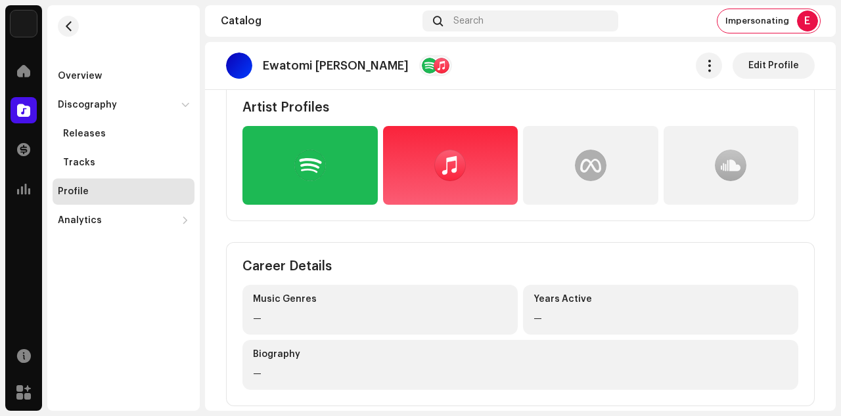
scroll to position [342, 0]
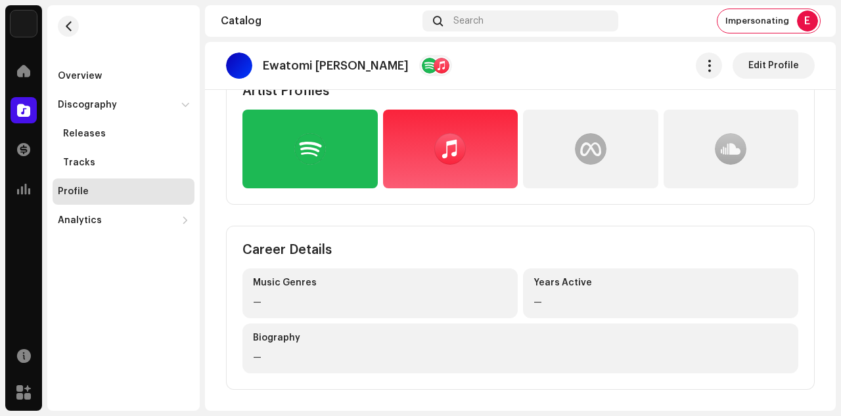
click at [450, 137] on div at bounding box center [450, 149] width 32 height 32
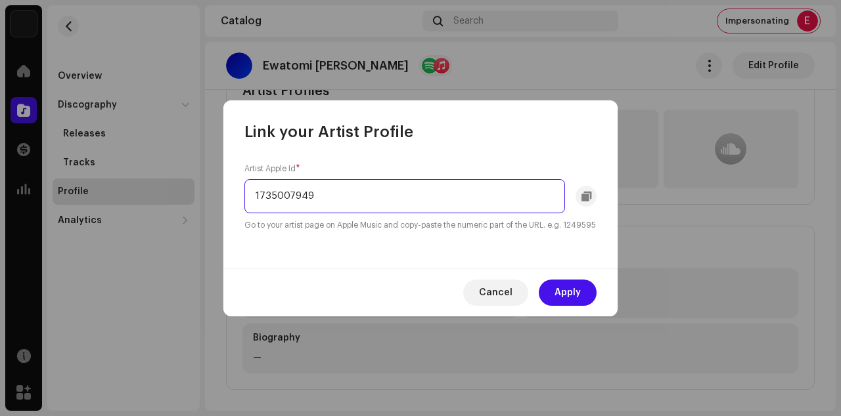
drag, startPoint x: 347, startPoint y: 202, endPoint x: 201, endPoint y: 179, distance: 148.3
click at [244, 179] on input "1735007949" at bounding box center [404, 196] width 321 height 34
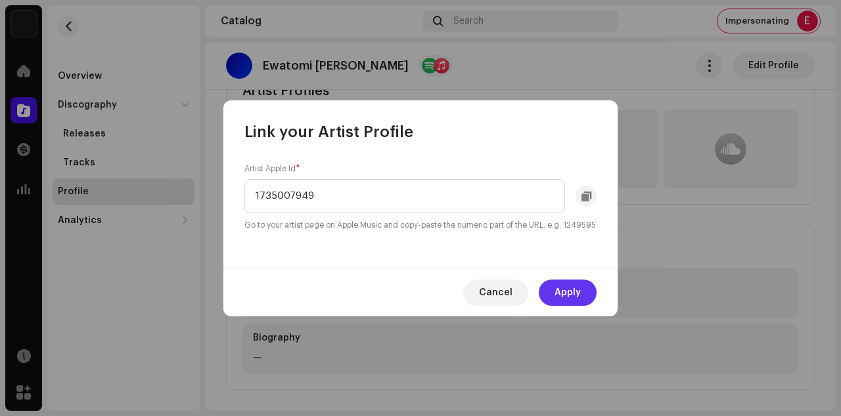
click at [566, 298] on span "Apply" at bounding box center [567, 293] width 26 height 26
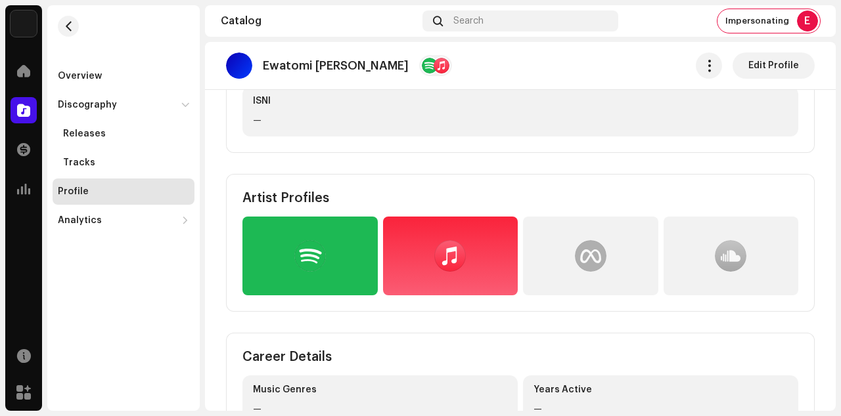
scroll to position [0, 0]
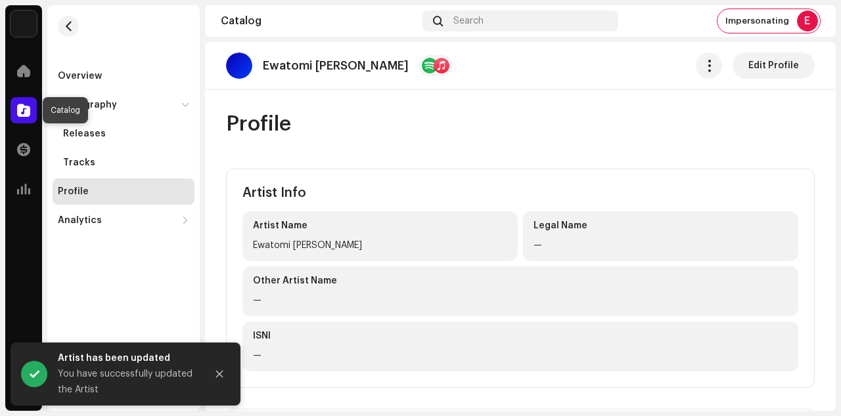
click at [21, 112] on span at bounding box center [23, 110] width 13 height 11
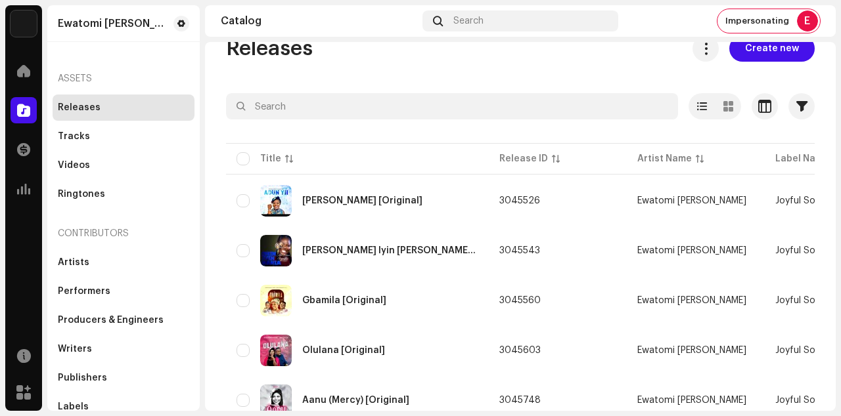
scroll to position [24, 0]
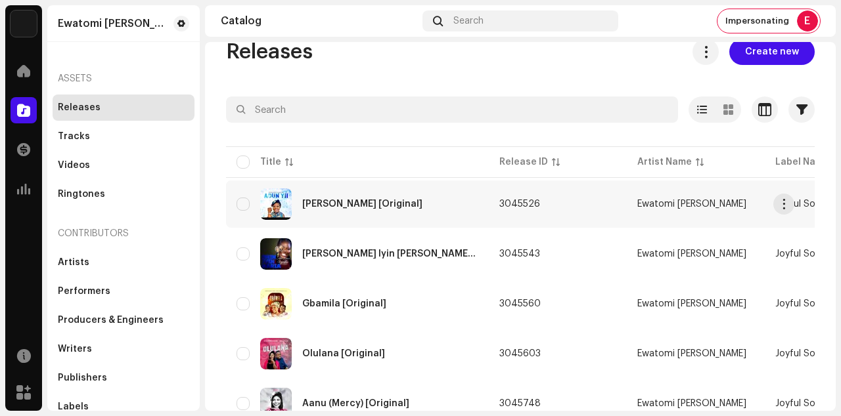
click at [412, 200] on div "[PERSON_NAME] [Original]" at bounding box center [357, 205] width 242 height 32
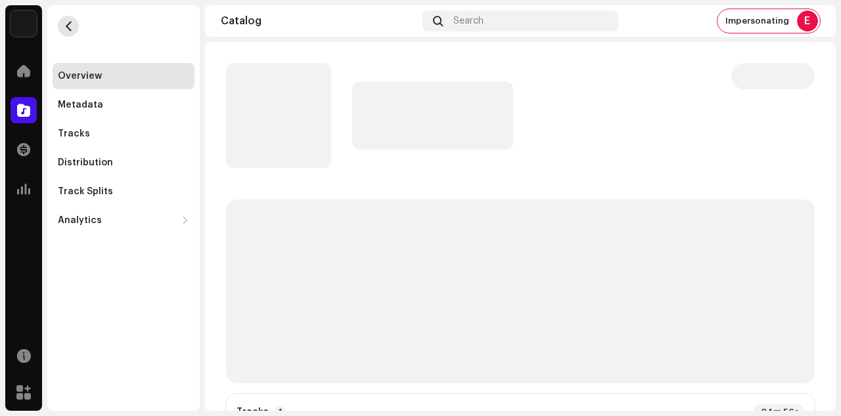
click at [74, 29] on button "button" at bounding box center [68, 26] width 21 height 21
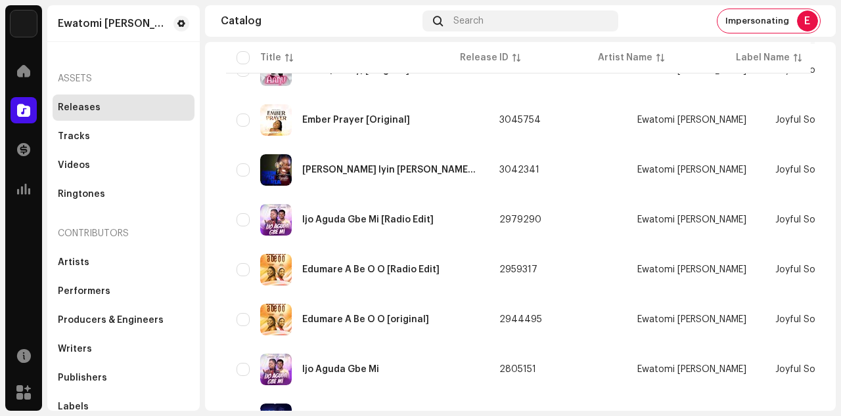
scroll to position [377, 0]
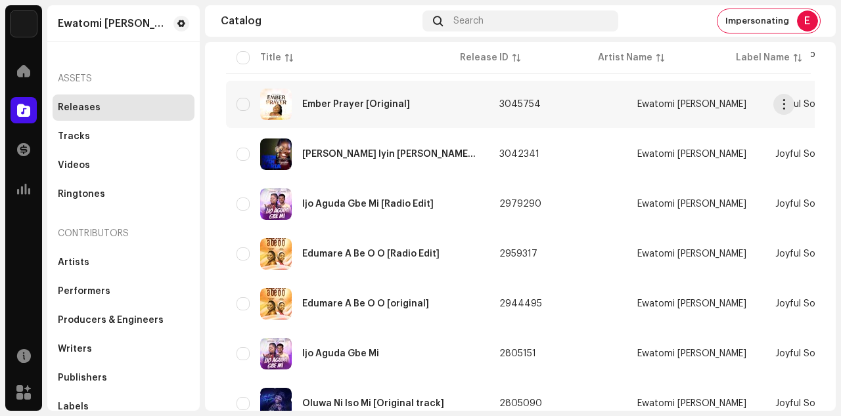
click at [435, 116] on div "Ember Prayer [Original]" at bounding box center [357, 105] width 242 height 32
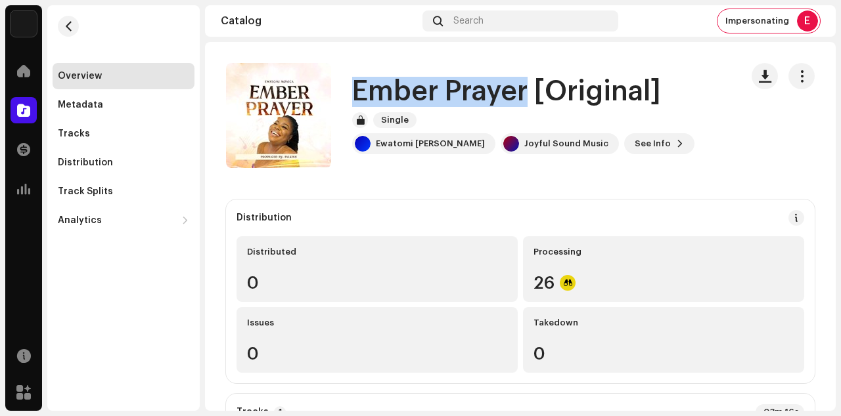
drag, startPoint x: 357, startPoint y: 89, endPoint x: 524, endPoint y: 91, distance: 166.8
click at [524, 91] on h1 "Ember Prayer [Original]" at bounding box center [506, 92] width 309 height 30
copy h1 "Ember Prayer"
click at [71, 27] on span "button" at bounding box center [69, 26] width 10 height 11
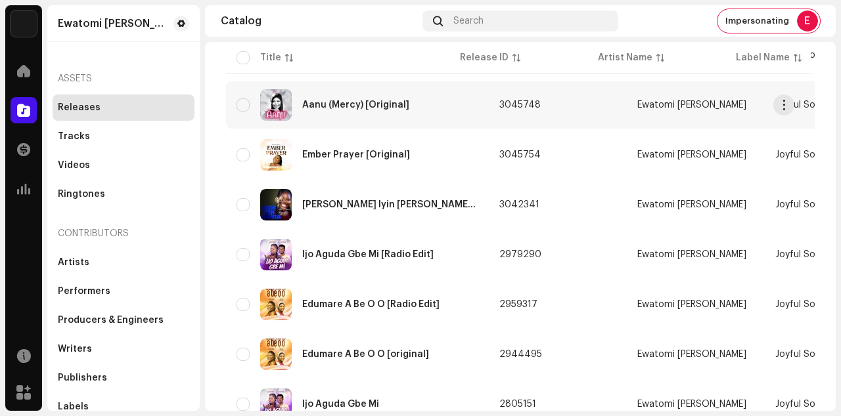
scroll to position [303, 0]
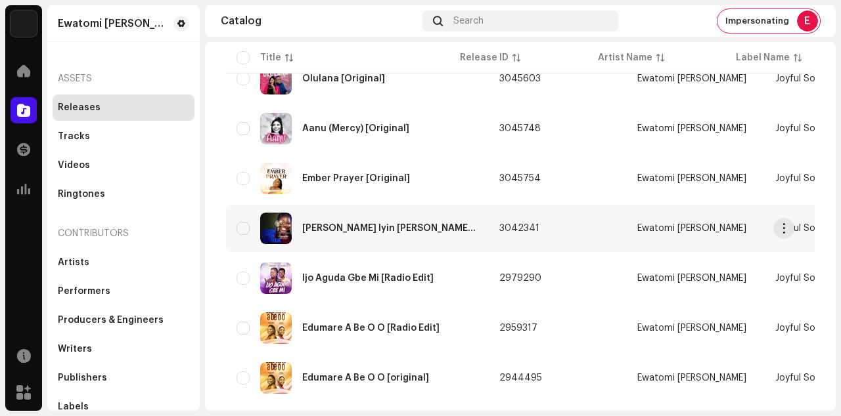
click at [397, 233] on div "[PERSON_NAME] Iyin [PERSON_NAME] [Original]" at bounding box center [357, 229] width 242 height 32
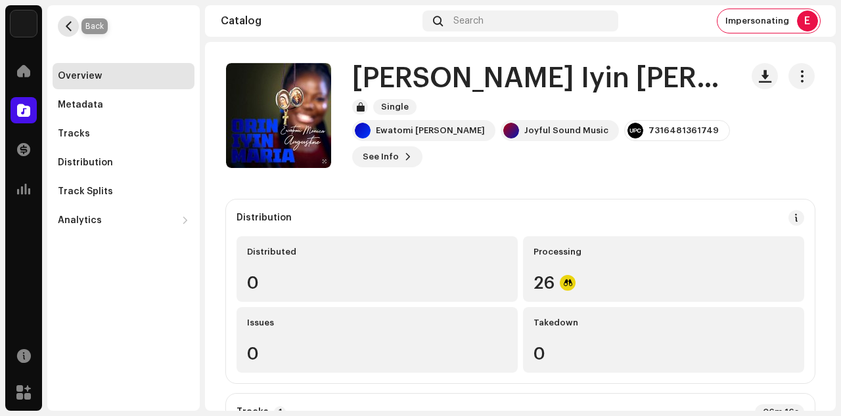
click at [74, 24] on button "button" at bounding box center [68, 26] width 21 height 21
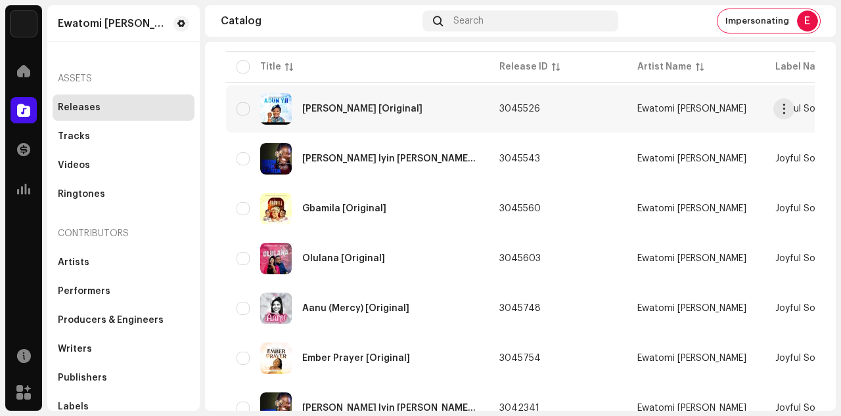
scroll to position [125, 0]
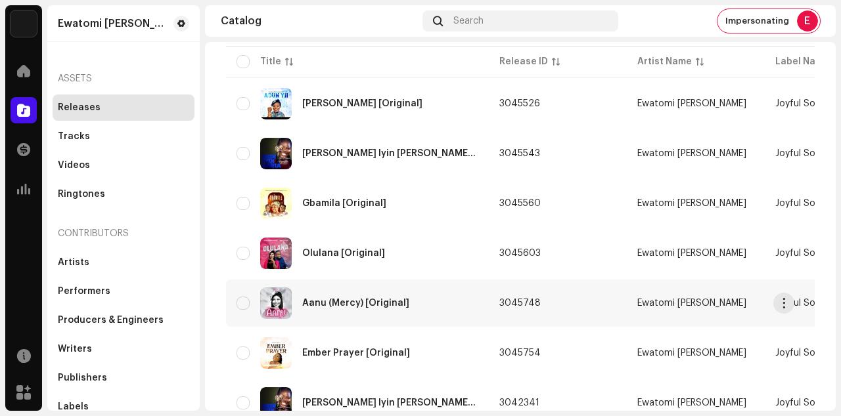
click at [334, 296] on div "Aanu (Mercy) [Original]" at bounding box center [357, 304] width 242 height 32
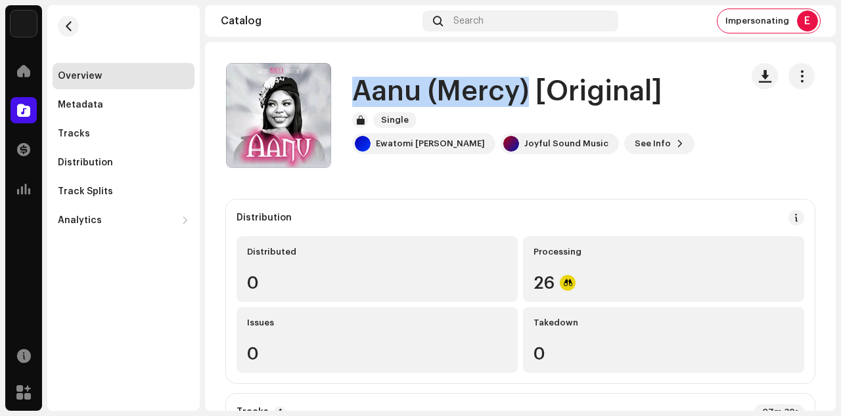
drag, startPoint x: 359, startPoint y: 87, endPoint x: 528, endPoint y: 84, distance: 168.8
click at [528, 84] on h1 "Aanu (Mercy) [Original]" at bounding box center [507, 92] width 310 height 30
copy h1 "Aanu (Mercy)"
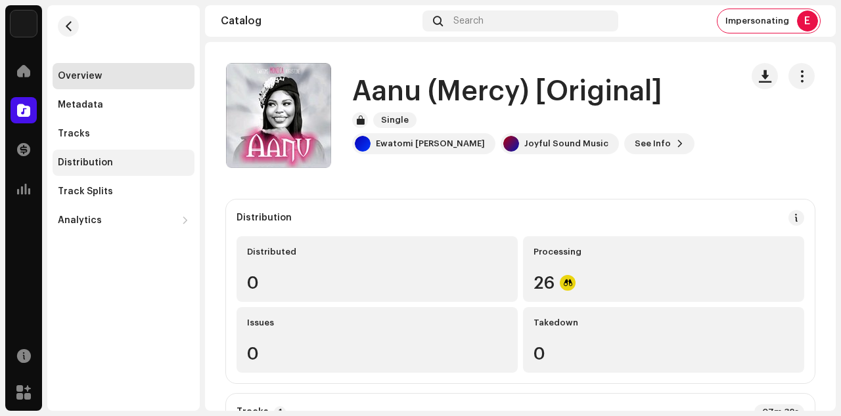
click at [95, 152] on div "Distribution" at bounding box center [124, 163] width 142 height 26
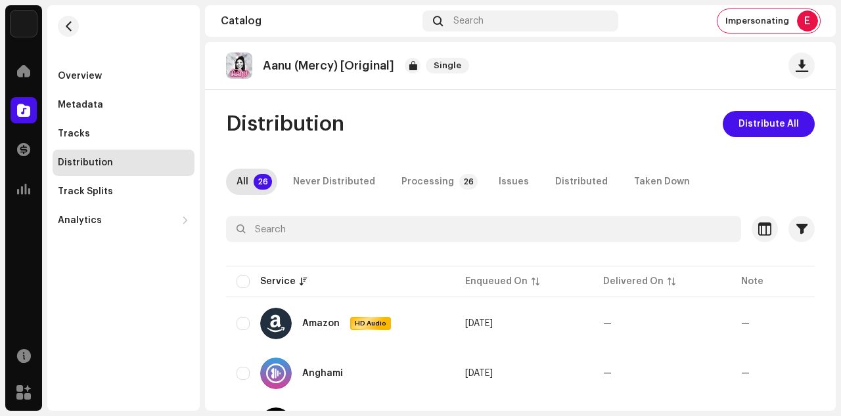
click at [80, 26] on re-m-nav-back at bounding box center [69, 34] width 32 height 58
click at [68, 27] on span "button" at bounding box center [69, 26] width 10 height 11
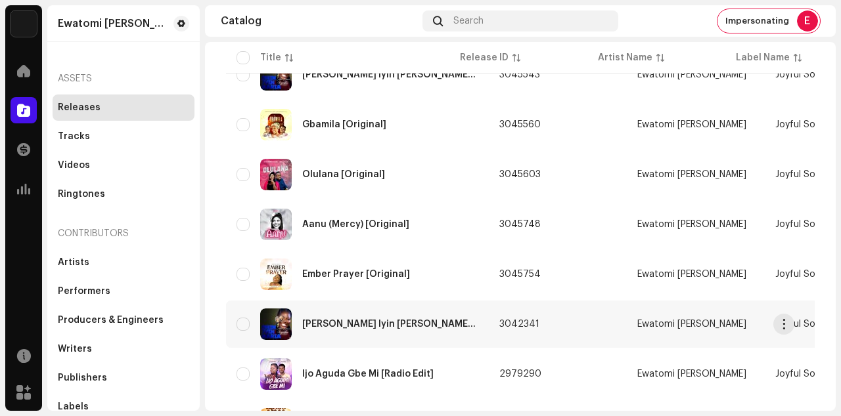
scroll to position [187, 0]
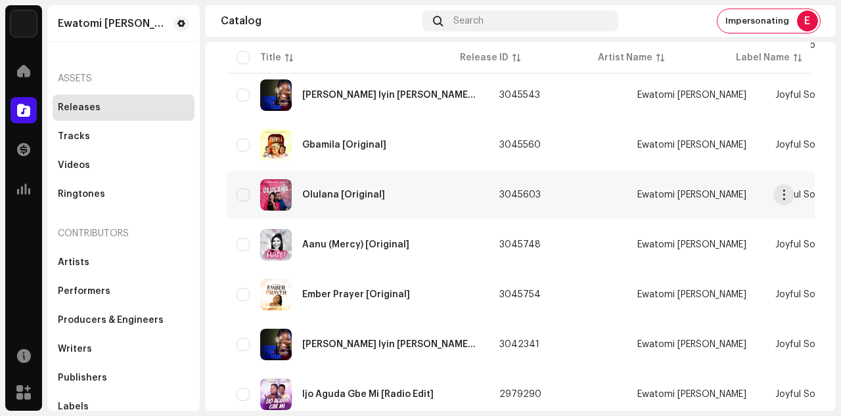
click at [388, 186] on div "Olulana [Original]" at bounding box center [357, 195] width 242 height 32
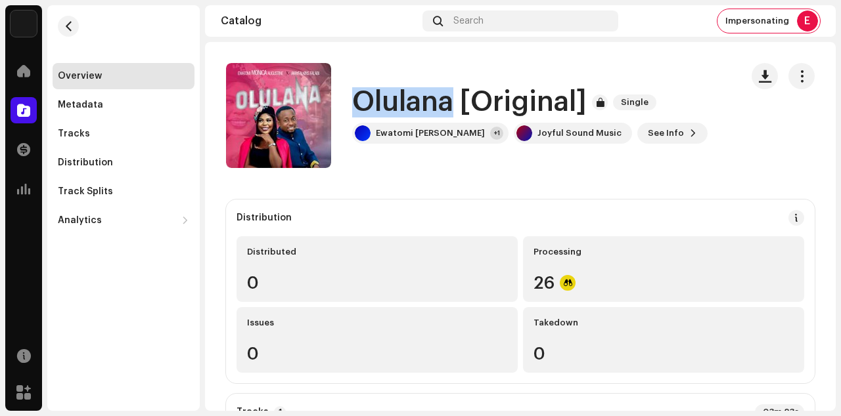
drag, startPoint x: 355, startPoint y: 95, endPoint x: 452, endPoint y: 104, distance: 97.1
click at [452, 104] on h1 "Olulana [Original]" at bounding box center [469, 102] width 234 height 30
copy h1 "Olulana"
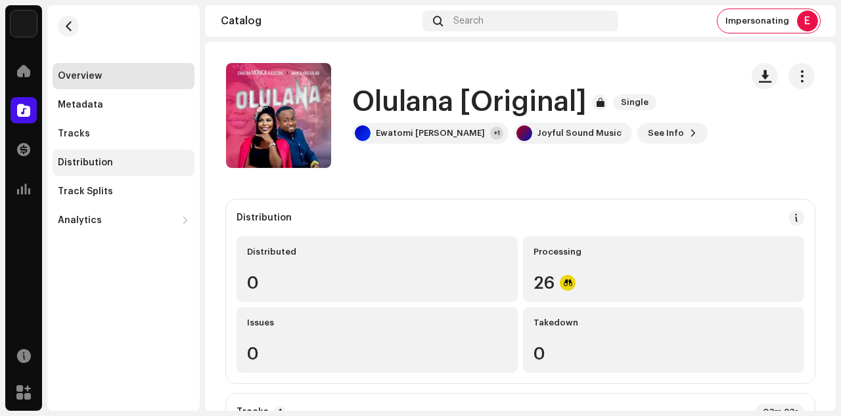
click at [104, 167] on div "Distribution" at bounding box center [85, 163] width 55 height 11
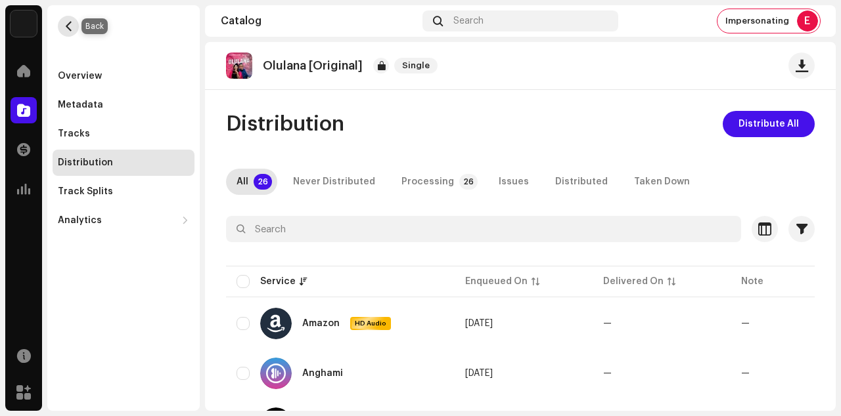
click at [72, 32] on button "button" at bounding box center [68, 26] width 21 height 21
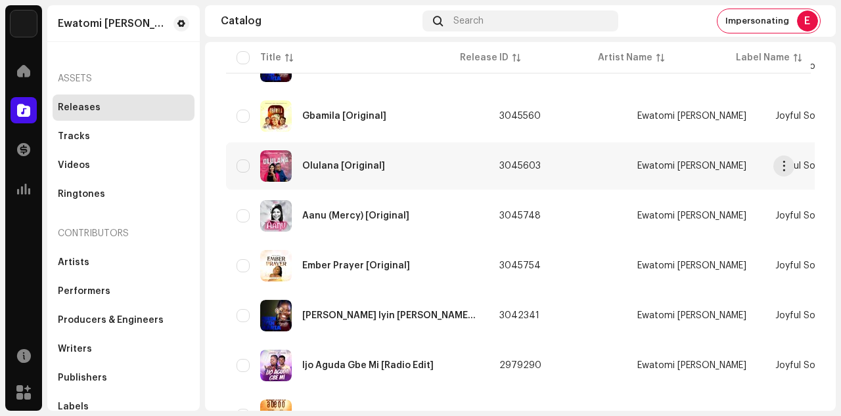
scroll to position [196, 0]
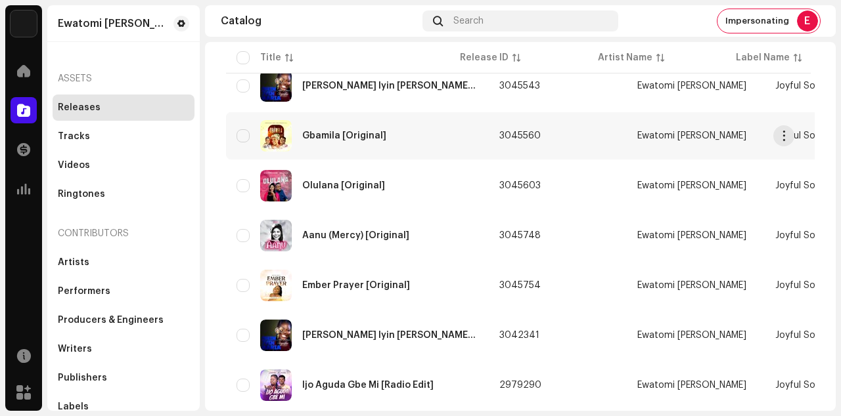
click at [405, 146] on div "Gbamila [Original]" at bounding box center [357, 136] width 242 height 32
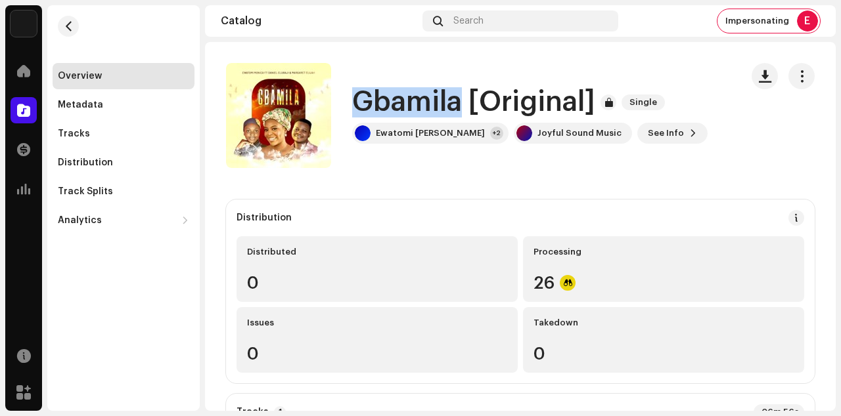
drag, startPoint x: 347, startPoint y: 102, endPoint x: 459, endPoint y: 108, distance: 112.5
click at [459, 108] on div "Gbamila [Original] Single Ewatomi [PERSON_NAME] +2 Joyful Sound Music See Info" at bounding box center [478, 115] width 504 height 105
copy h1 "Gbamila"
click at [66, 32] on button "button" at bounding box center [68, 26] width 21 height 21
